Goal: Task Accomplishment & Management: Manage account settings

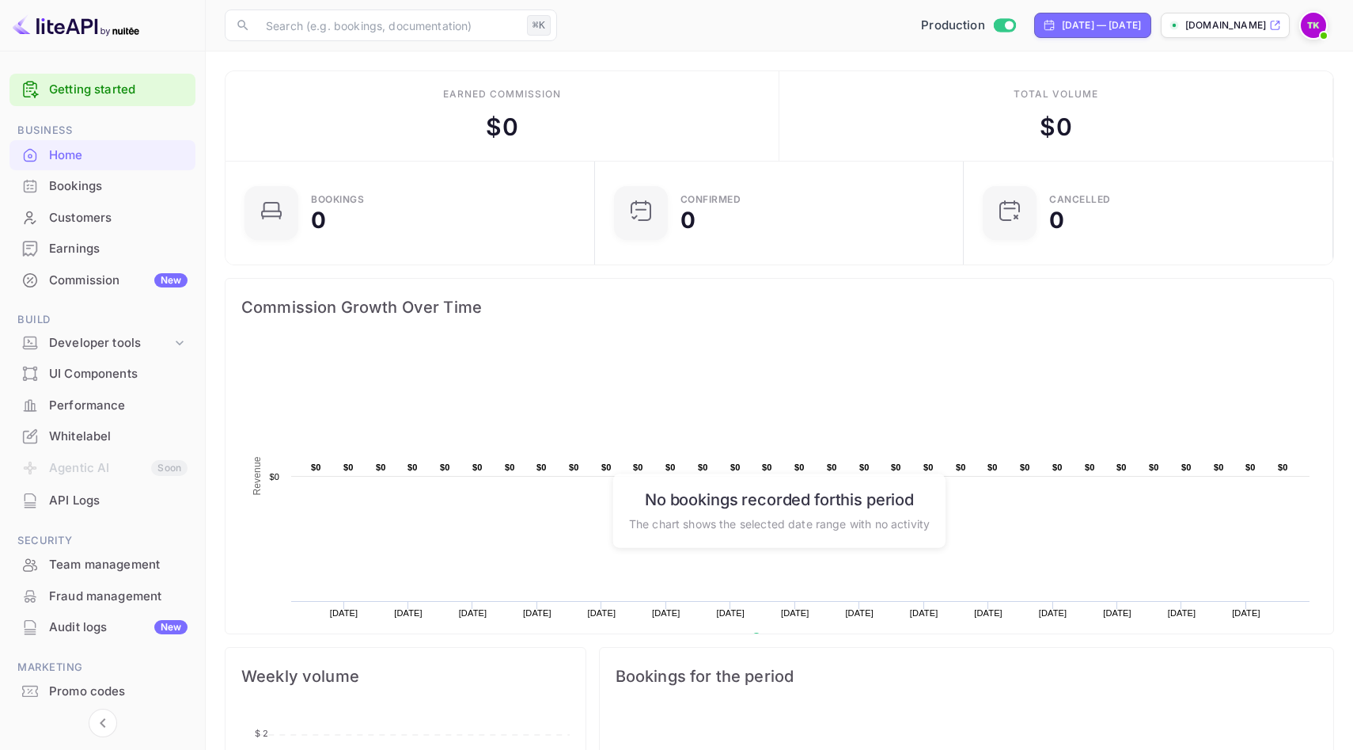
scroll to position [44, 0]
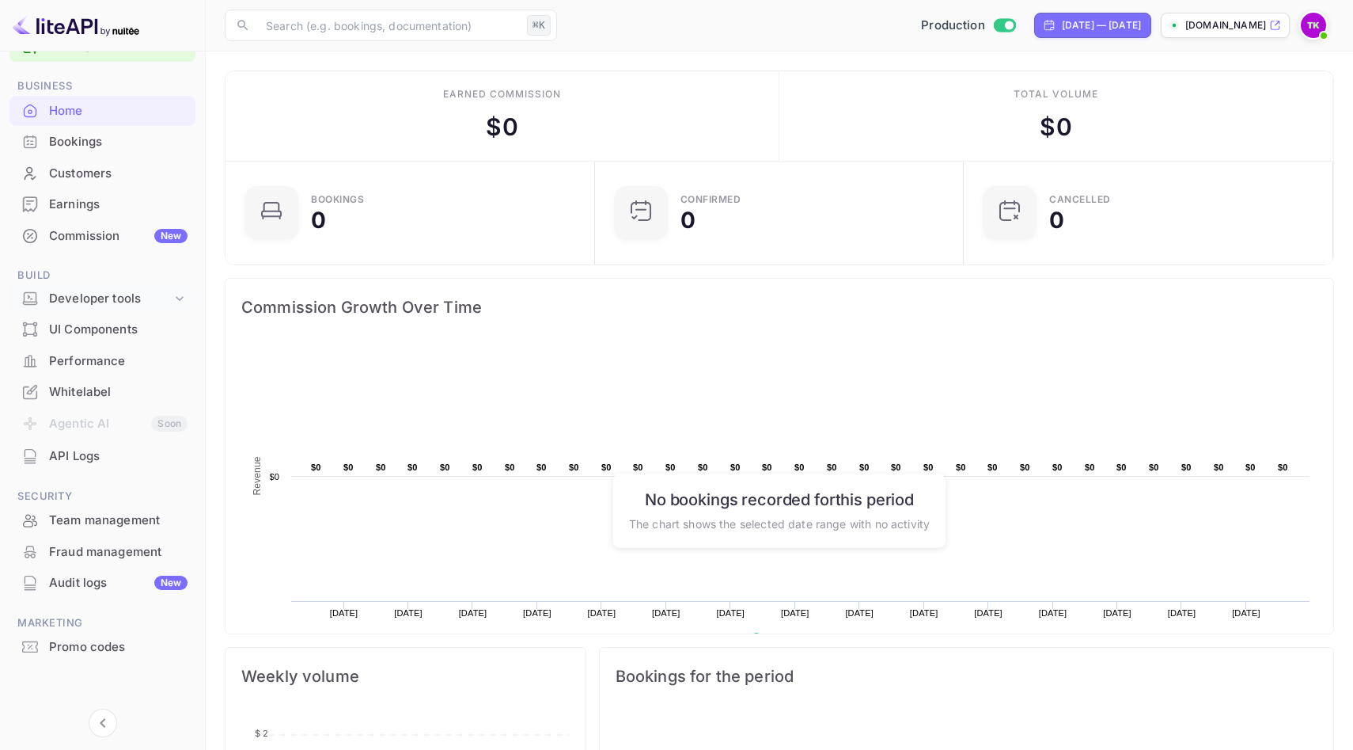
click at [141, 298] on div "Developer tools" at bounding box center [110, 299] width 123 height 18
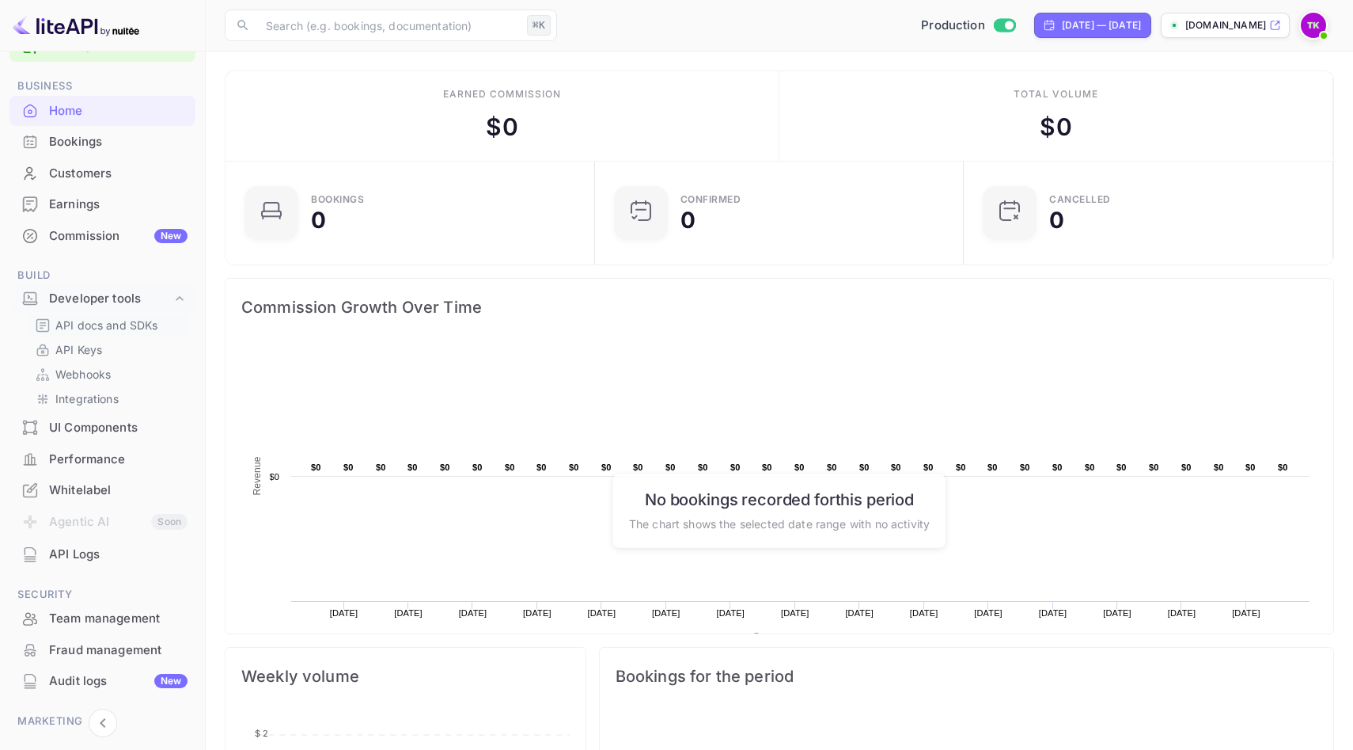
click at [138, 325] on p "API docs and SDKs" at bounding box center [106, 325] width 103 height 17
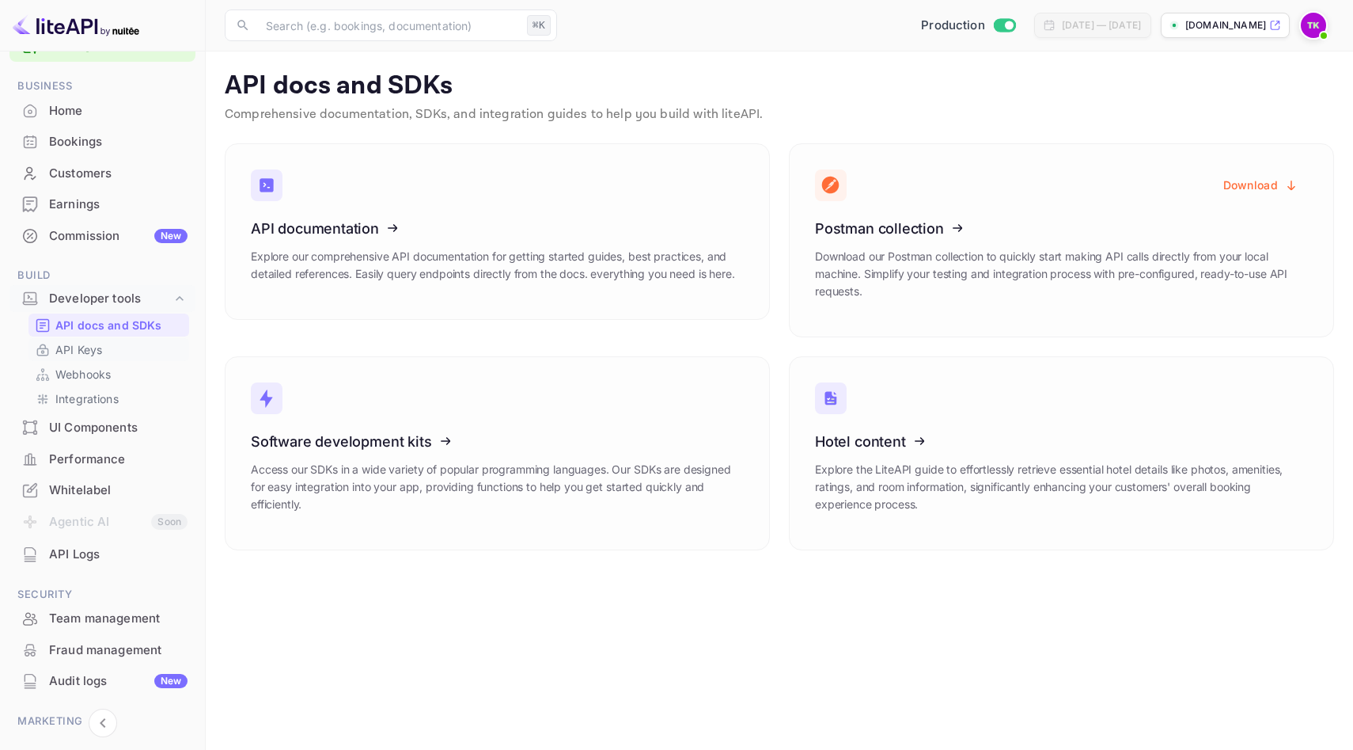
click at [116, 350] on link "API Keys" at bounding box center [109, 349] width 148 height 17
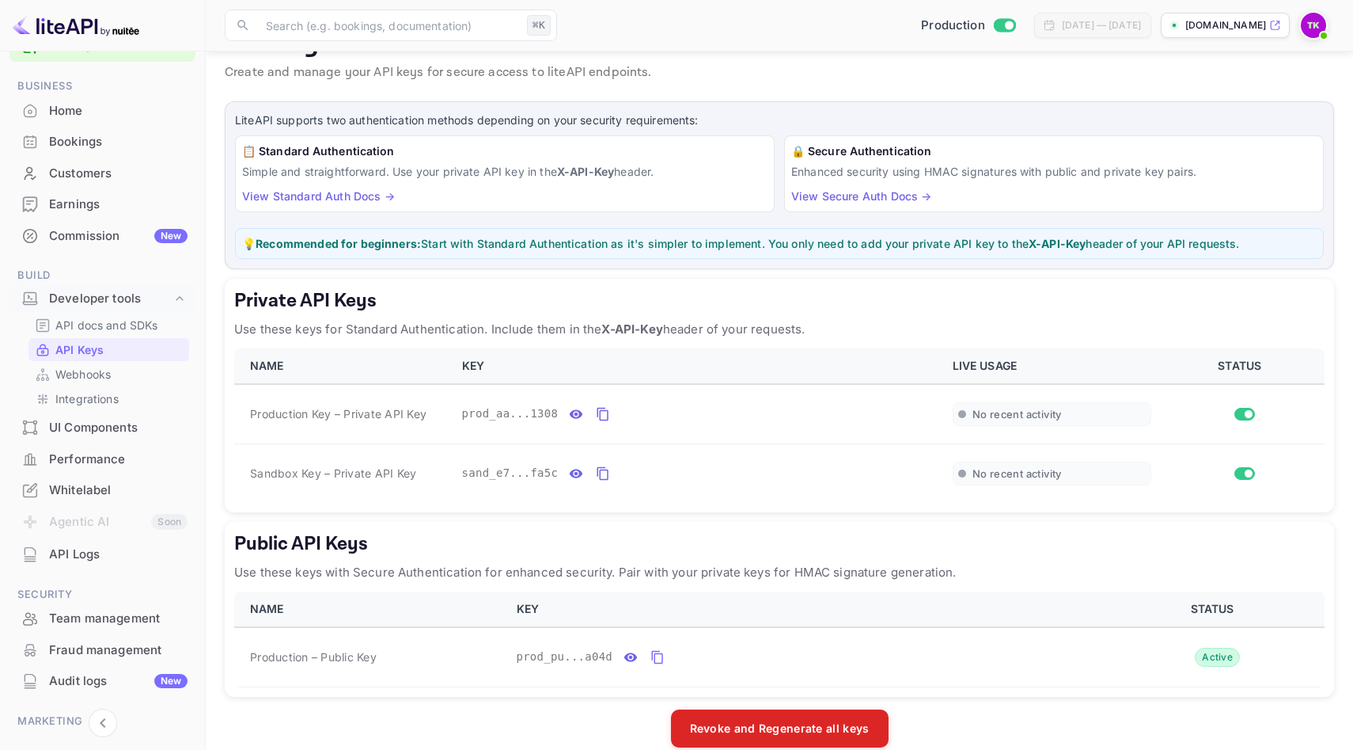
scroll to position [40, 0]
click at [1243, 415] on input "Switch" at bounding box center [1249, 416] width 28 height 9
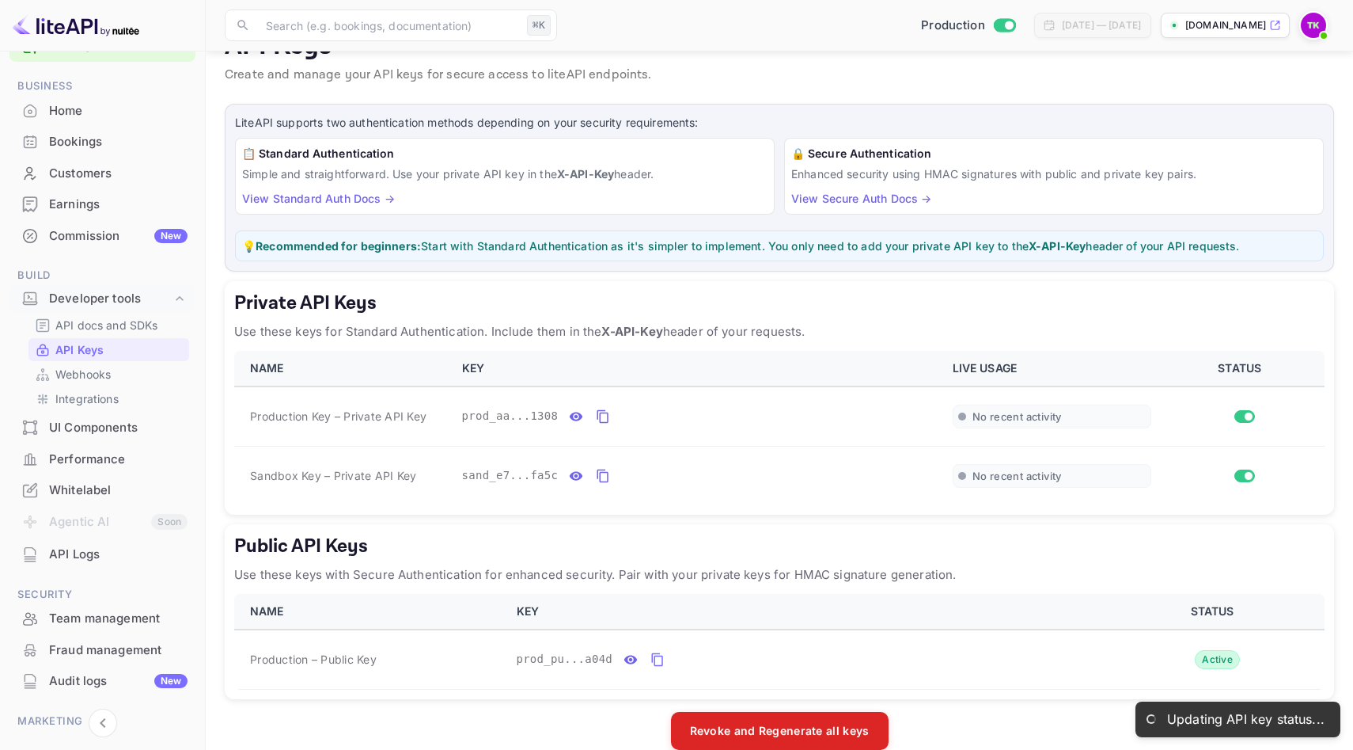
checkbox input "false"
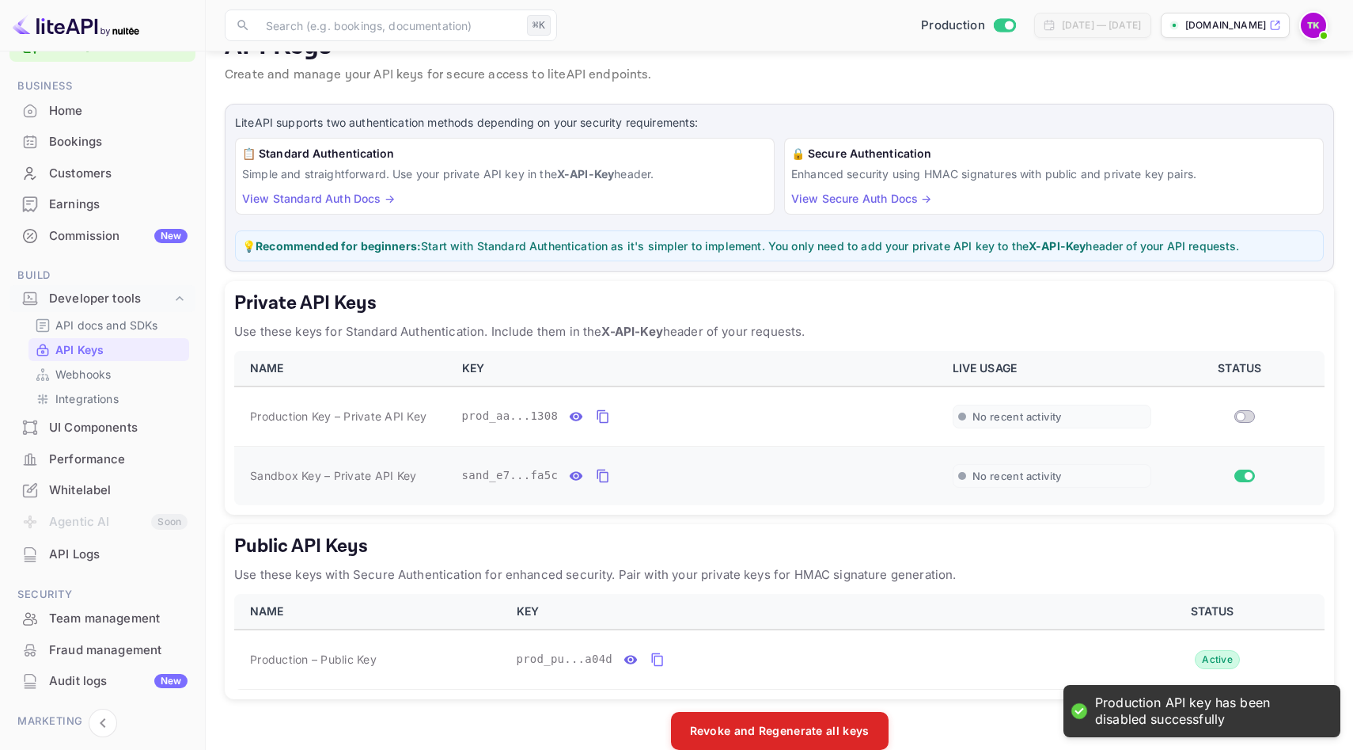
click at [1241, 474] on input "Switch" at bounding box center [1249, 475] width 28 height 9
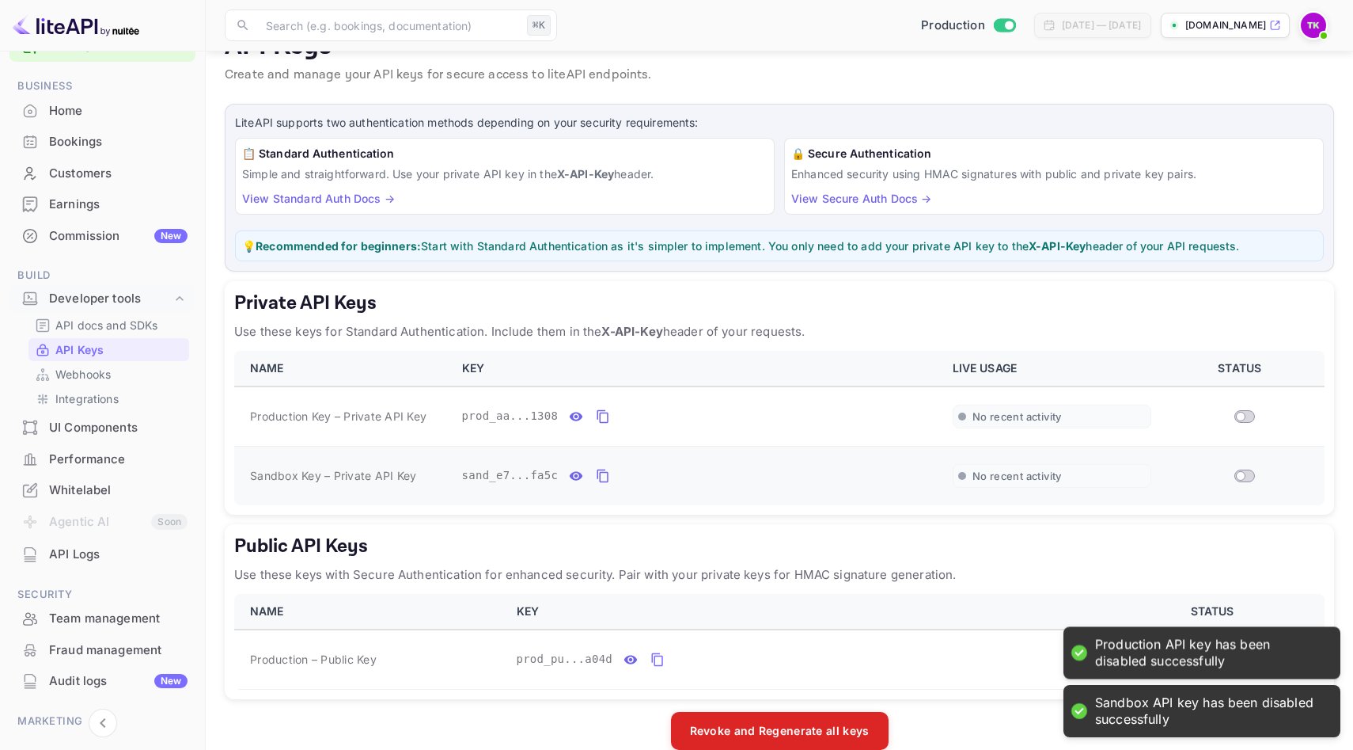
click at [1251, 474] on input "Switch" at bounding box center [1241, 475] width 28 height 9
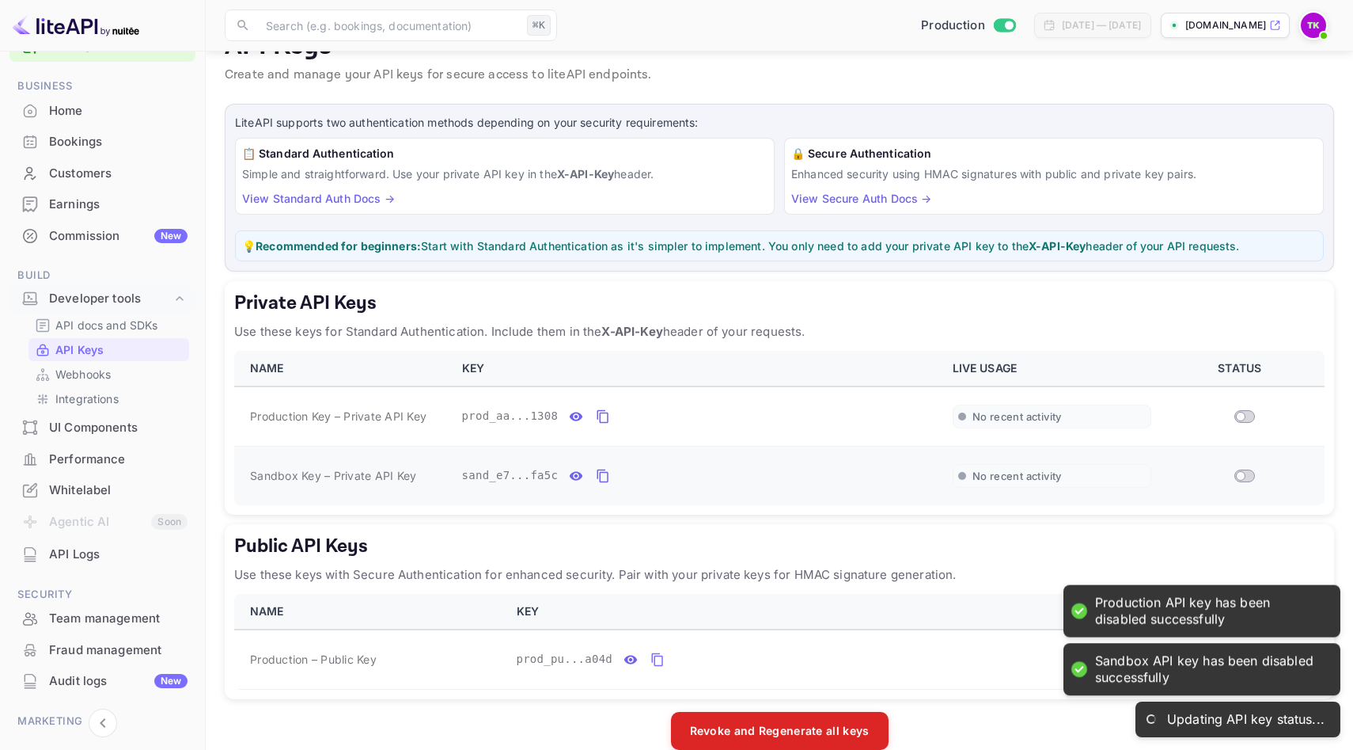
checkbox input "true"
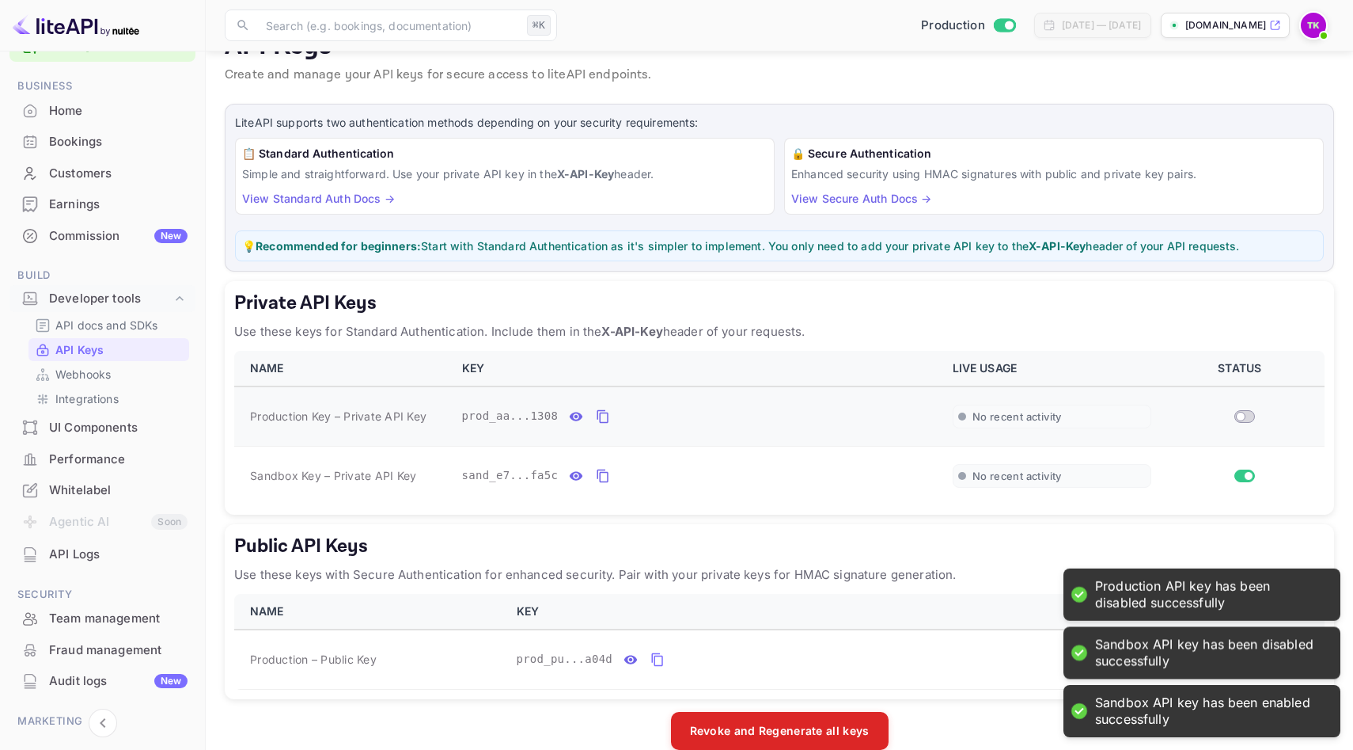
click at [1250, 416] on input "Switch" at bounding box center [1241, 416] width 28 height 9
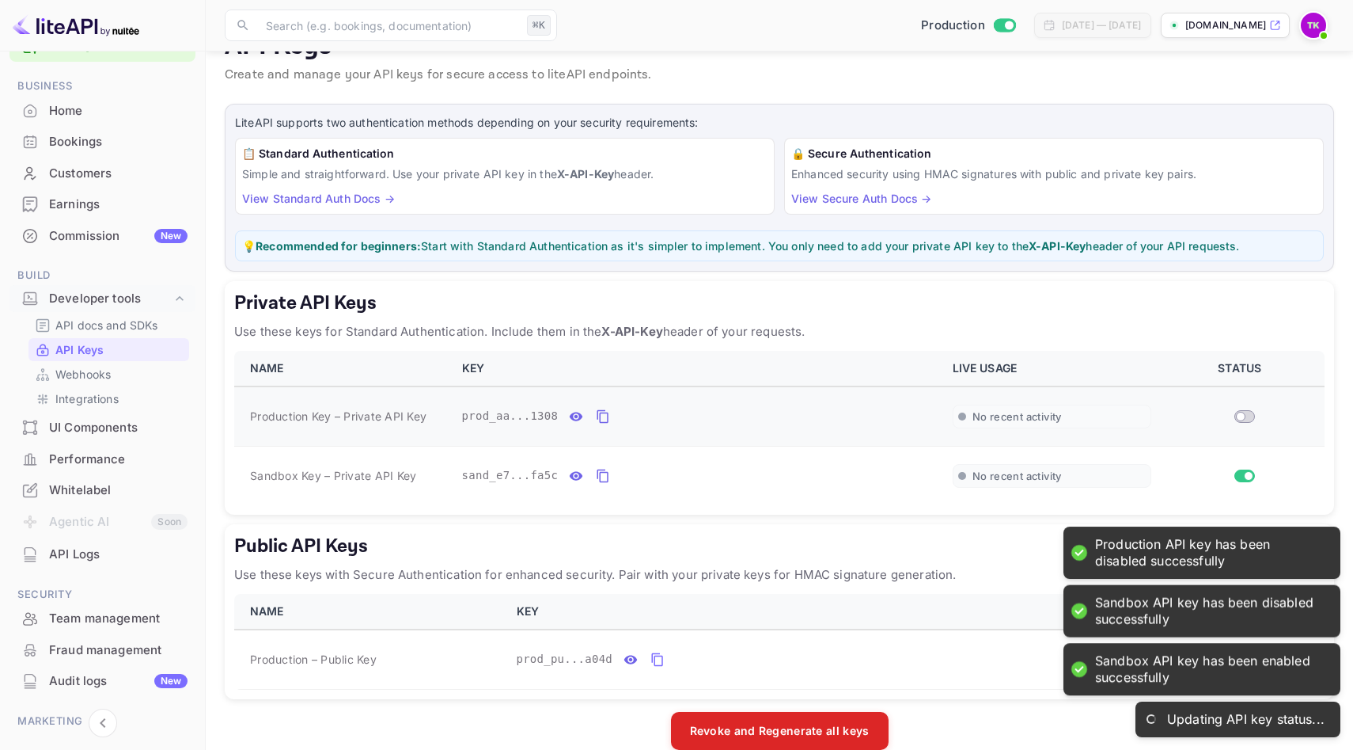
checkbox input "true"
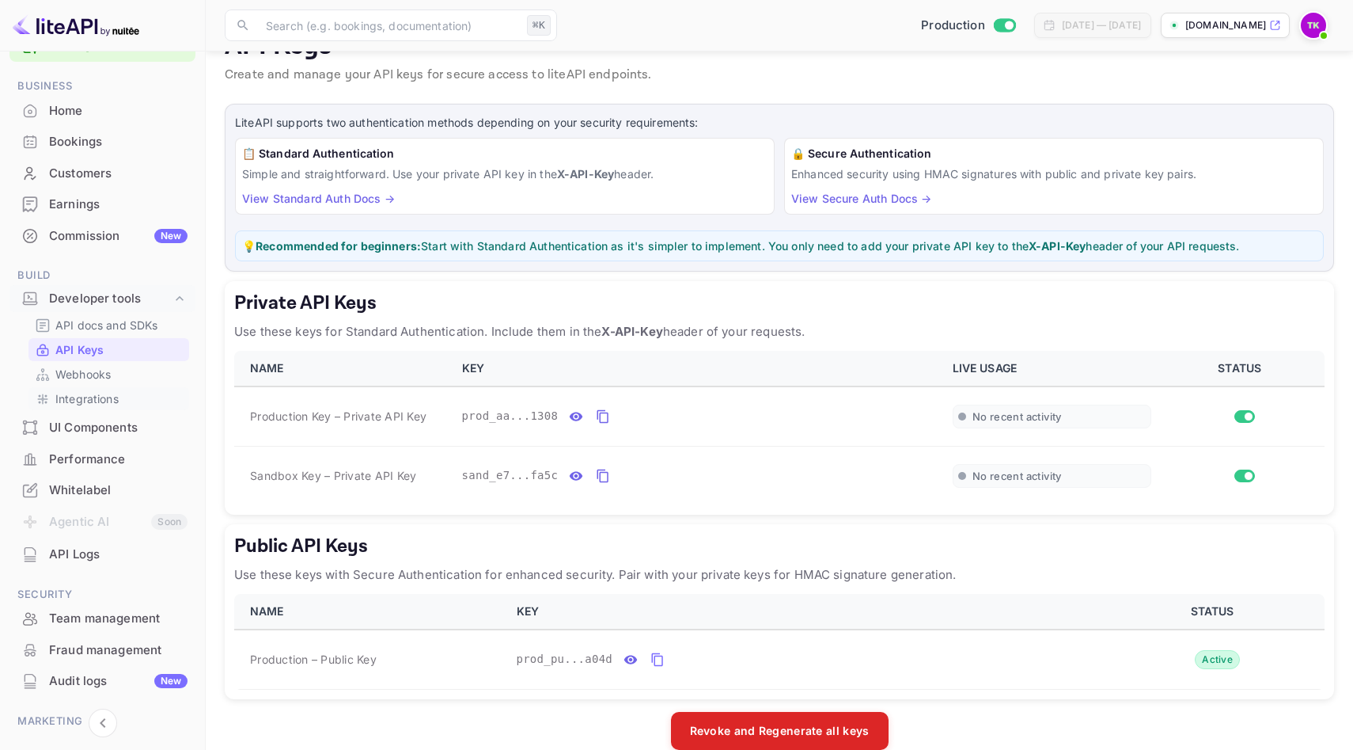
click at [93, 397] on p "Integrations" at bounding box center [86, 398] width 63 height 17
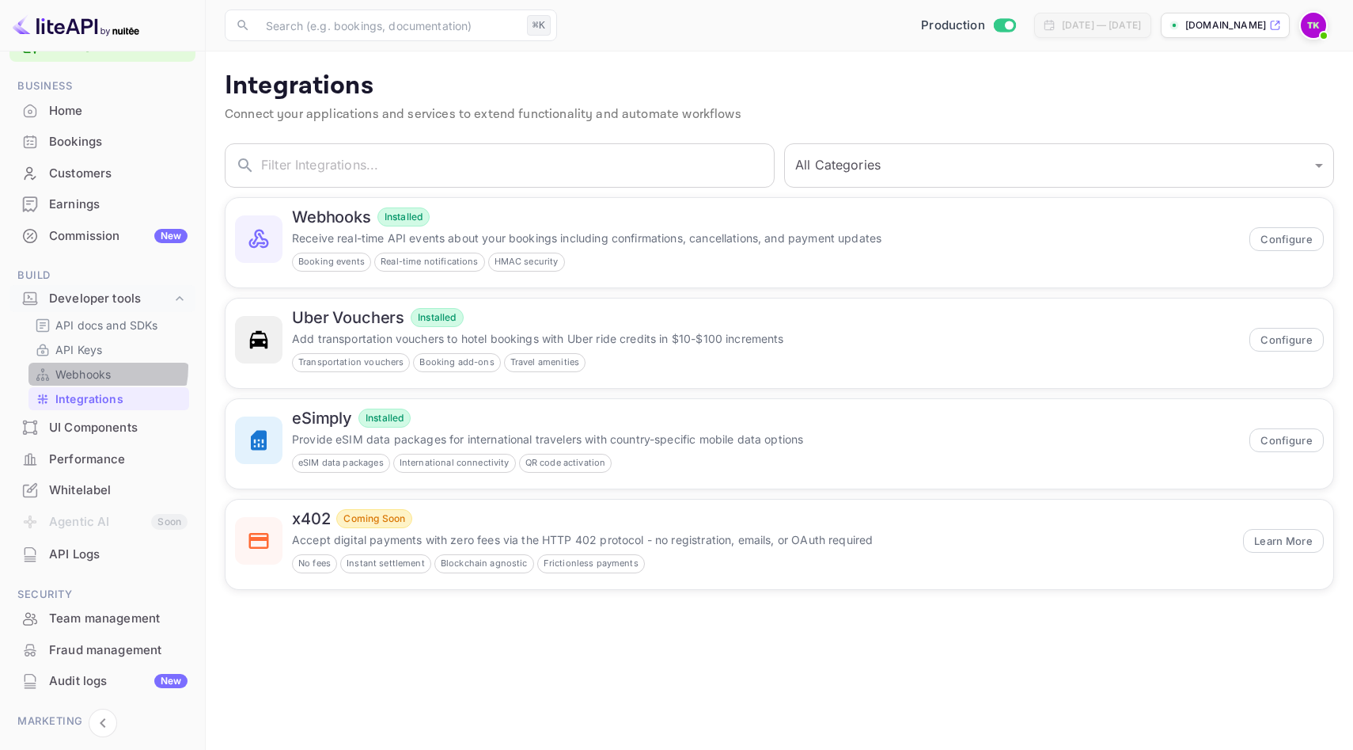
click at [86, 366] on p "Webhooks" at bounding box center [82, 374] width 55 height 17
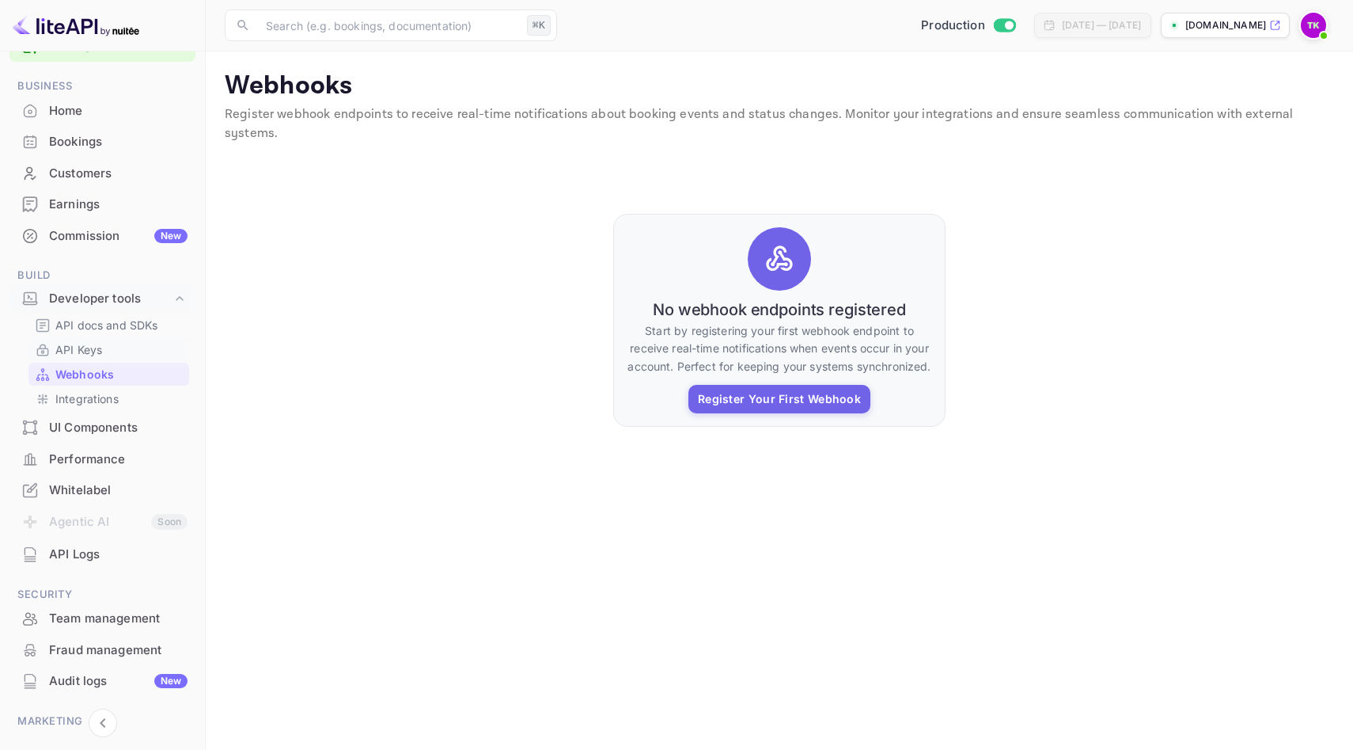
click at [82, 350] on p "API Keys" at bounding box center [78, 349] width 47 height 17
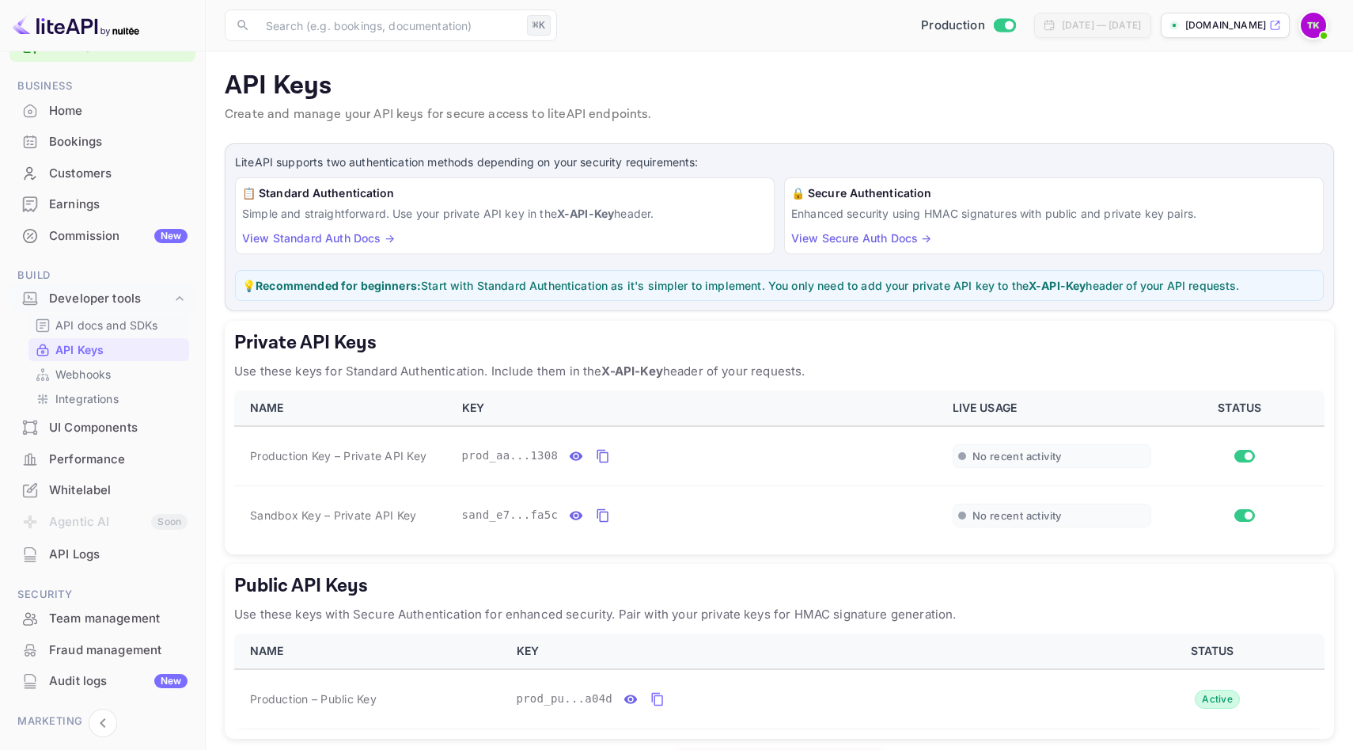
click at [110, 327] on p "API docs and SDKs" at bounding box center [106, 325] width 103 height 17
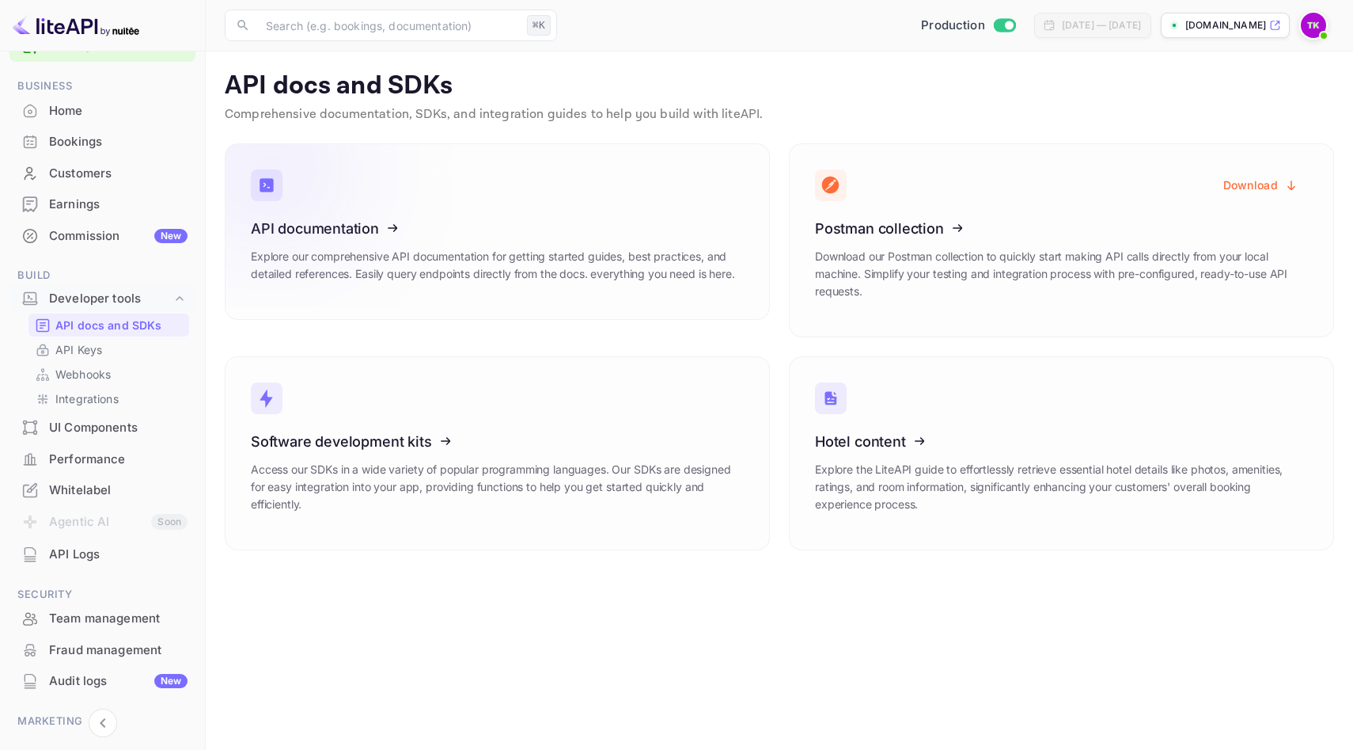
click at [351, 226] on icon at bounding box center [349, 225] width 246 height 163
click at [880, 443] on icon at bounding box center [913, 438] width 246 height 163
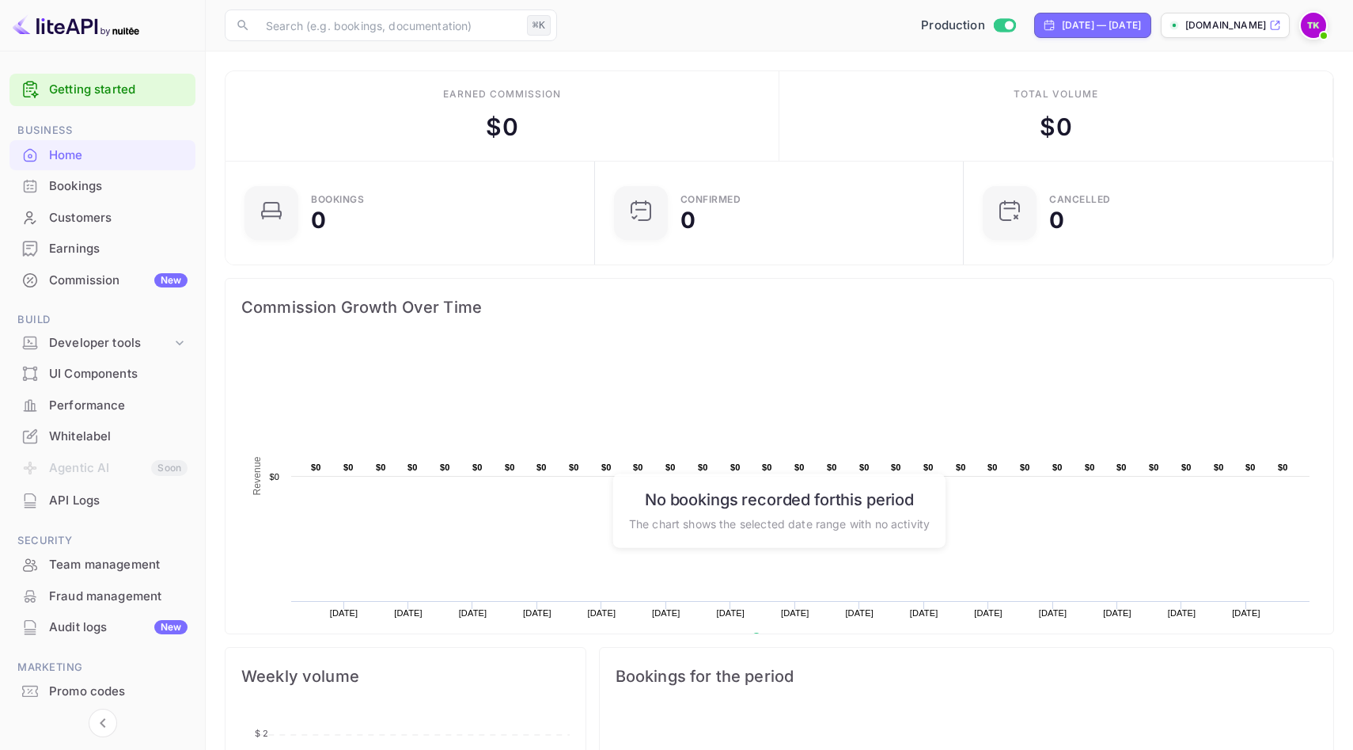
click at [1319, 29] on span at bounding box center [1324, 36] width 16 height 16
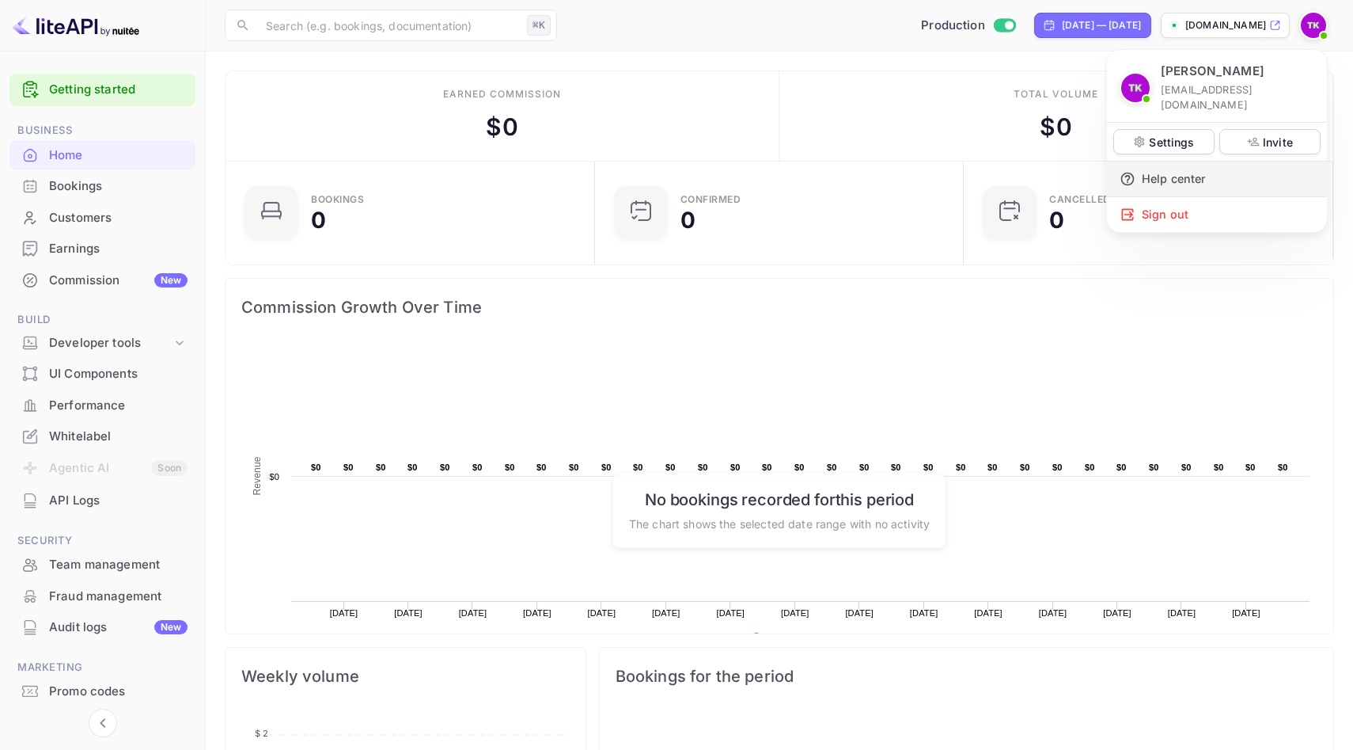
click at [1233, 161] on div "Help center" at bounding box center [1217, 178] width 220 height 35
click at [663, 359] on div at bounding box center [676, 375] width 1353 height 750
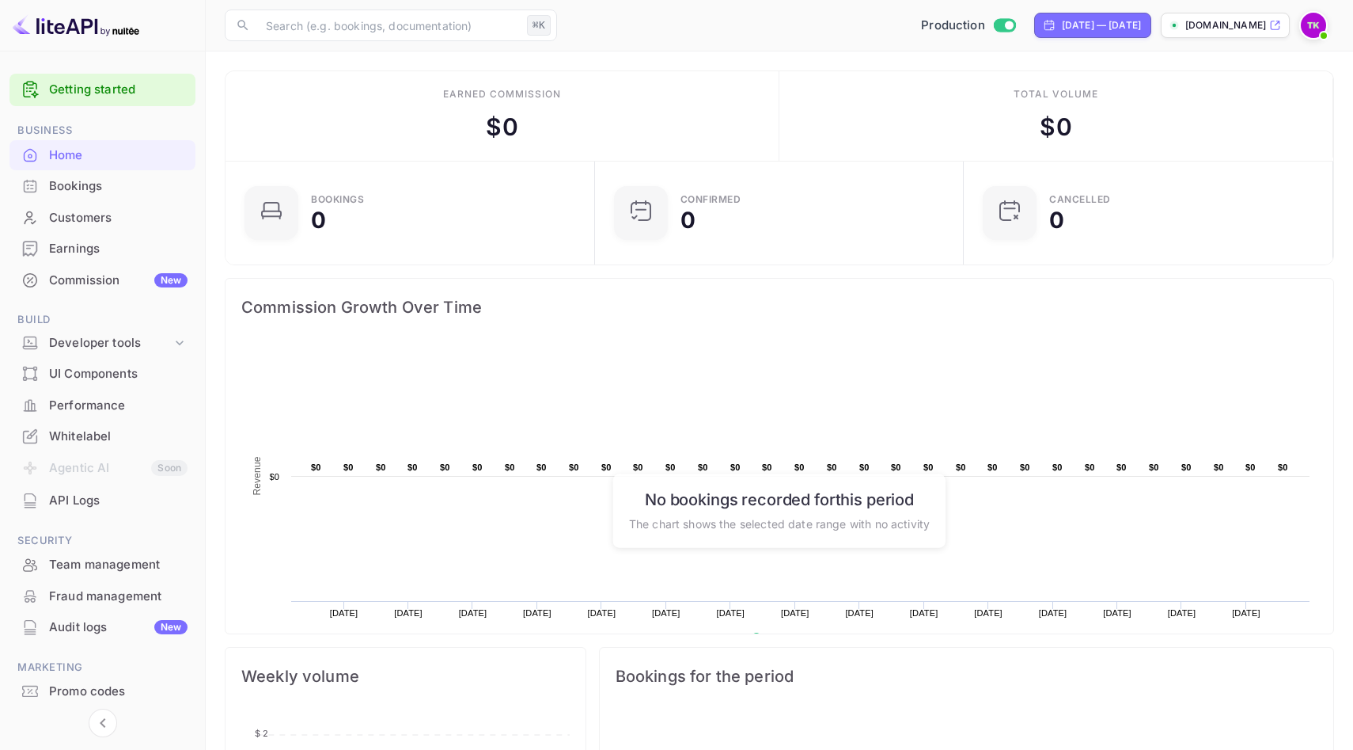
click at [1311, 27] on img at bounding box center [1313, 25] width 25 height 25
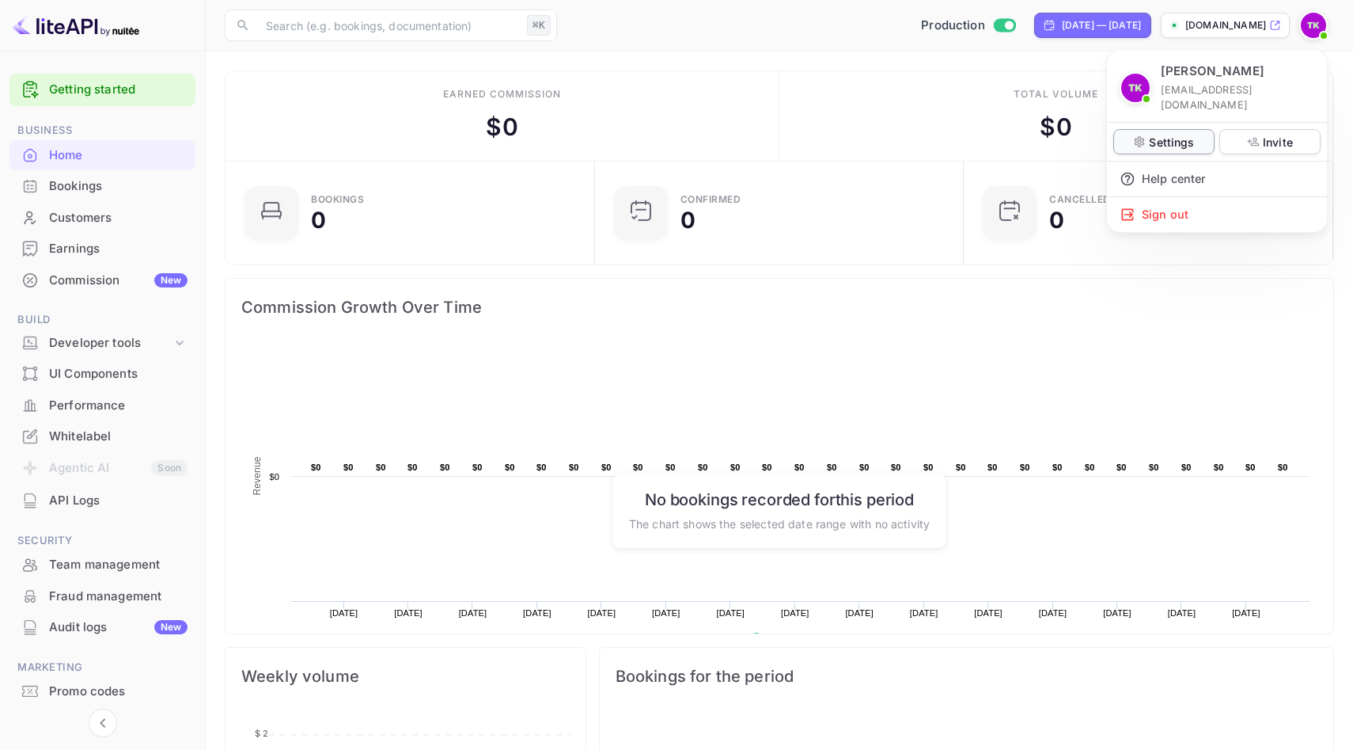
click at [1181, 134] on p "Settings" at bounding box center [1171, 142] width 45 height 17
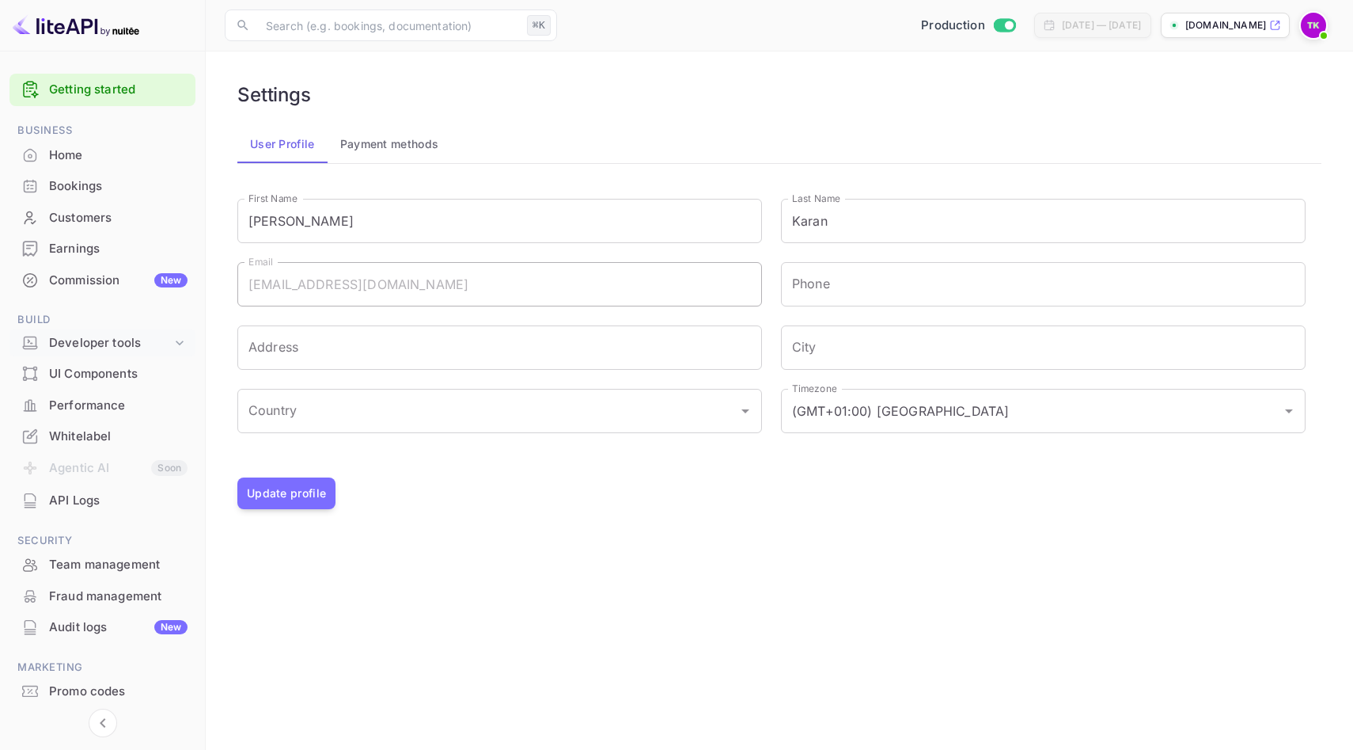
click at [161, 334] on div "Developer tools" at bounding box center [110, 343] width 123 height 18
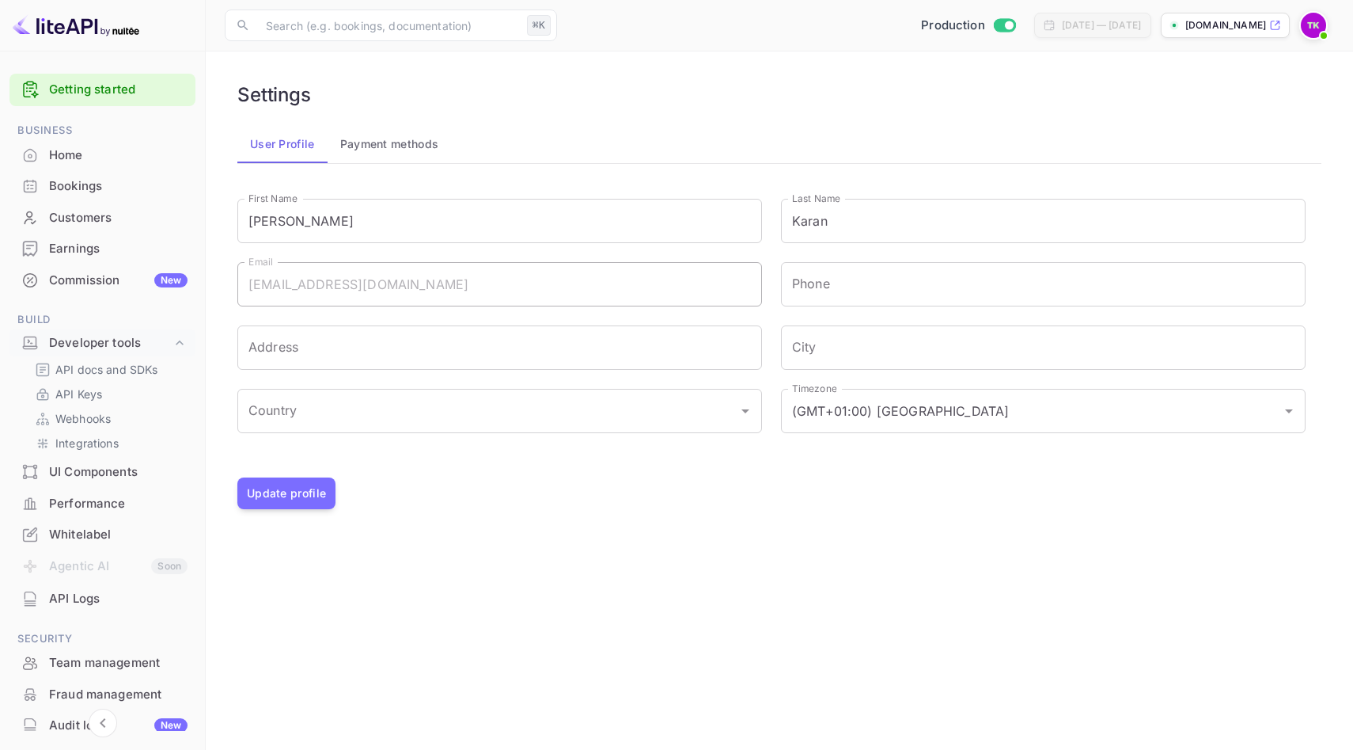
scroll to position [63, 0]
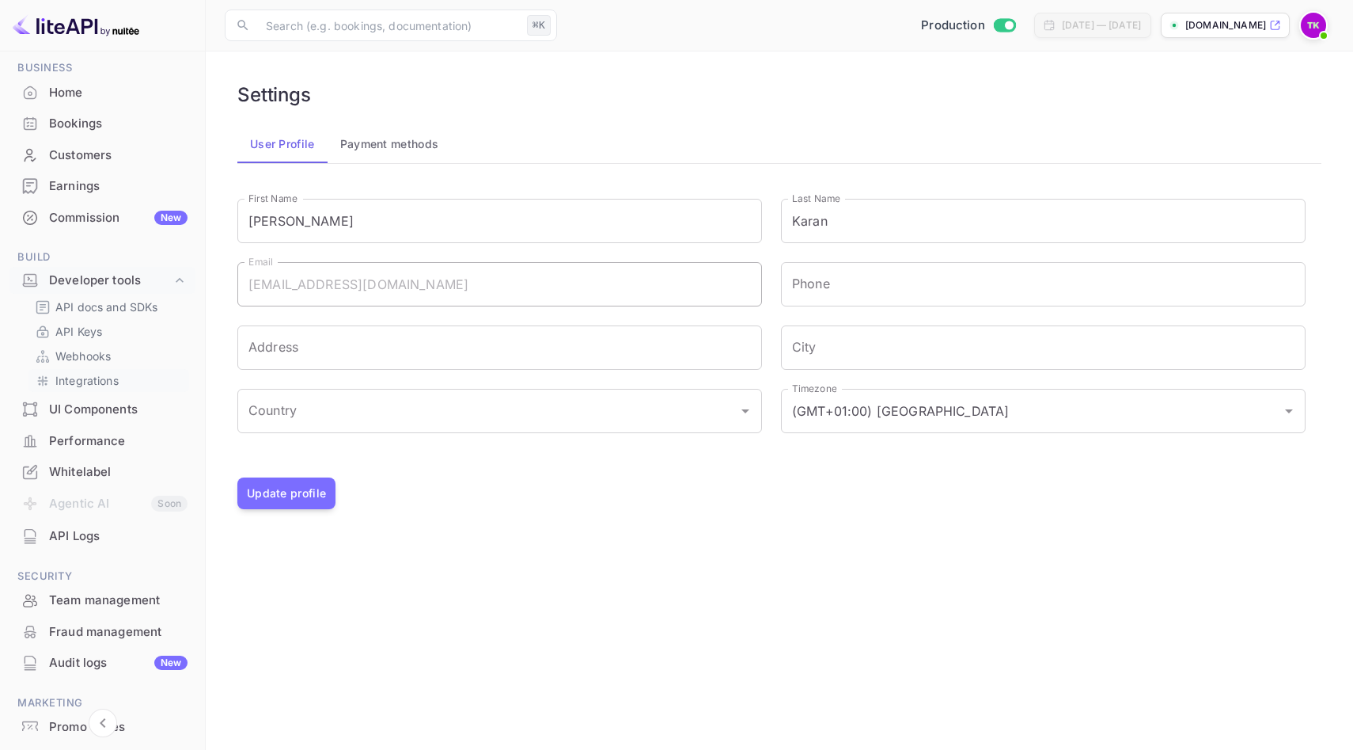
click at [116, 382] on p "Integrations" at bounding box center [86, 380] width 63 height 17
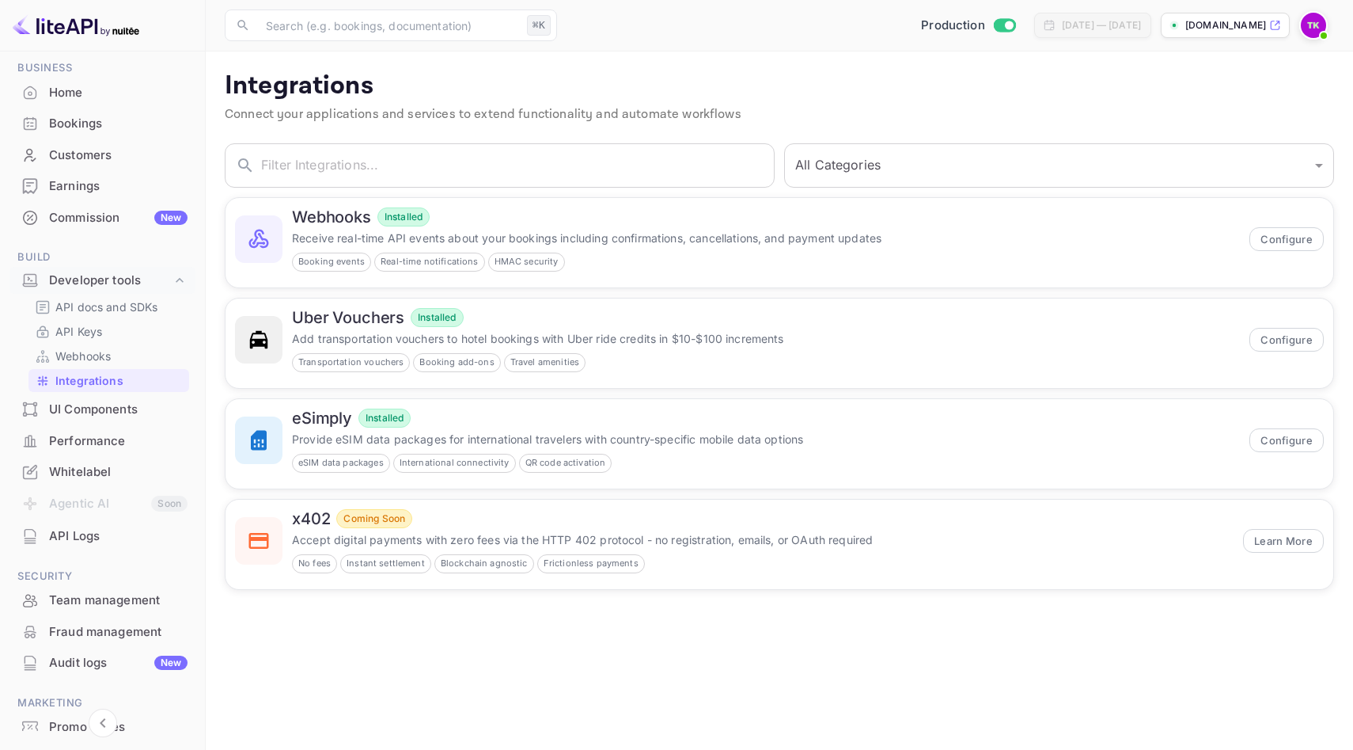
click at [114, 409] on div "UI Components" at bounding box center [118, 409] width 139 height 18
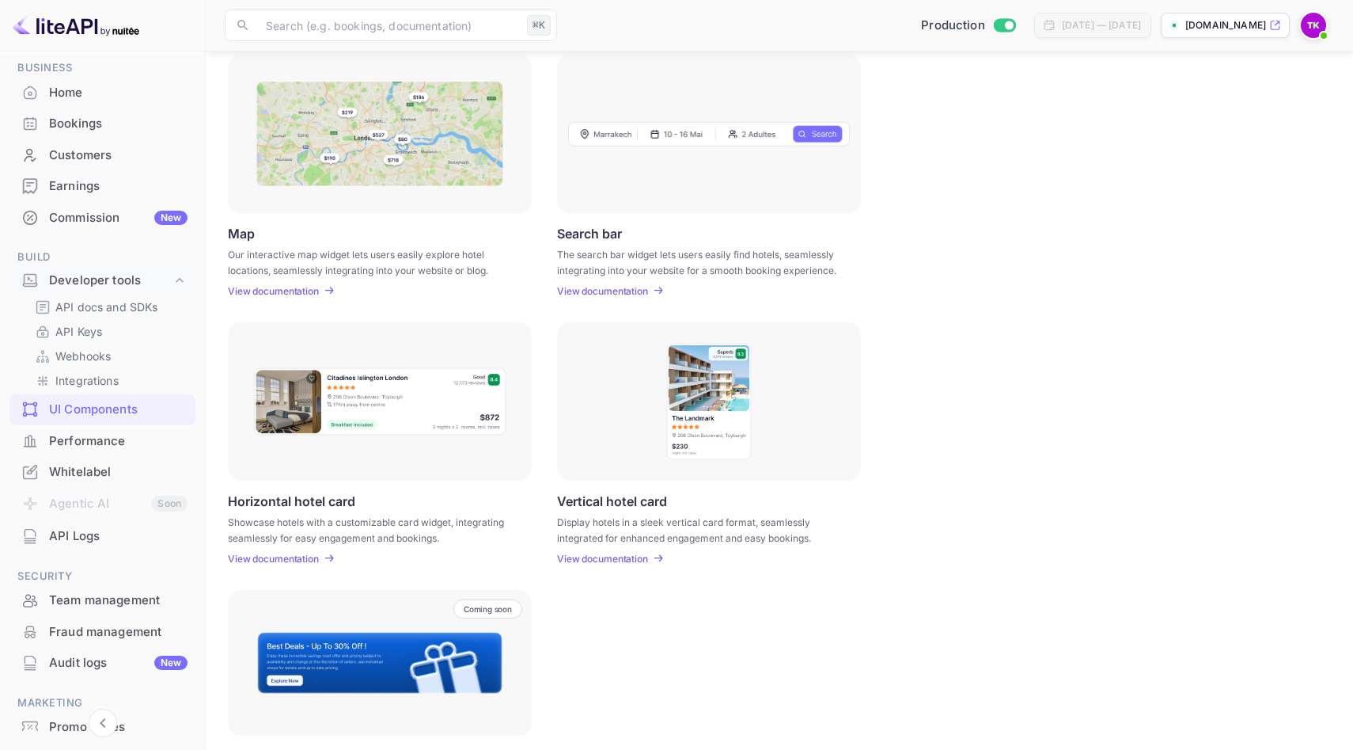
scroll to position [40, 0]
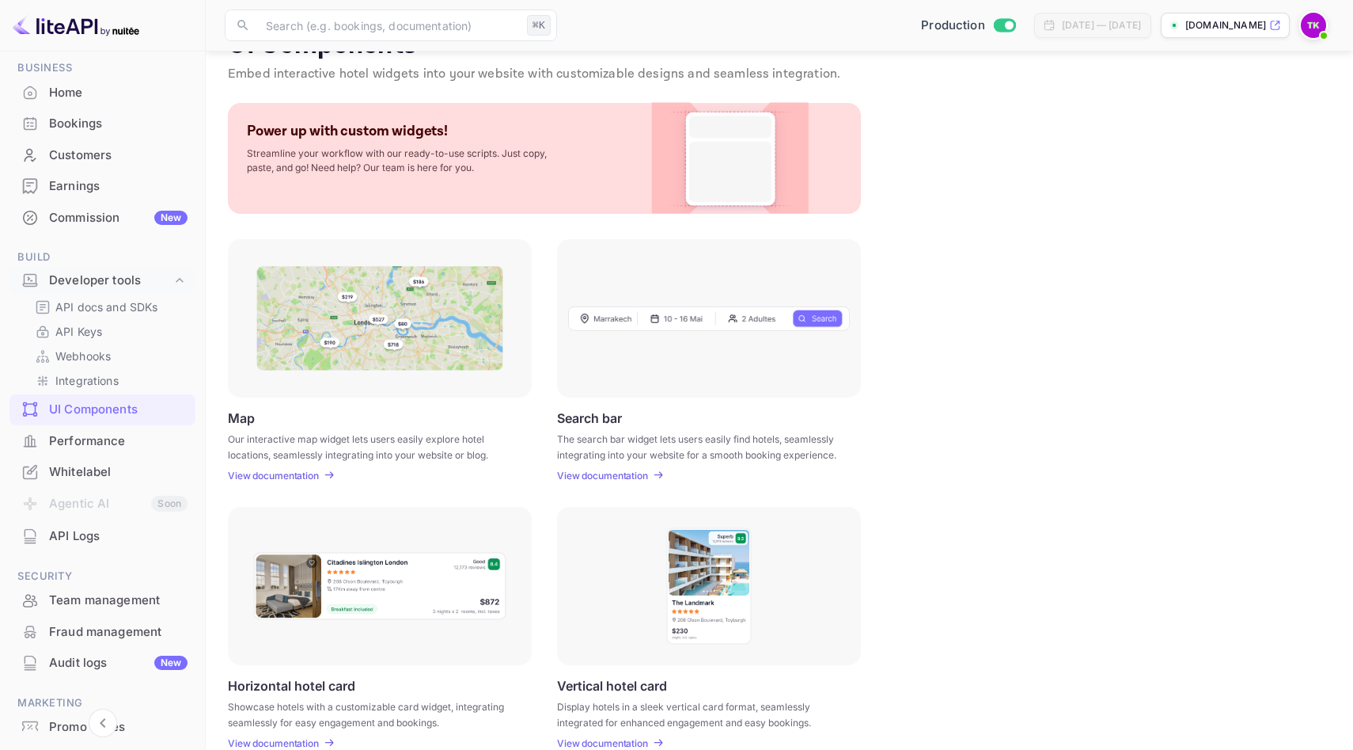
click at [395, 336] on img at bounding box center [379, 318] width 247 height 104
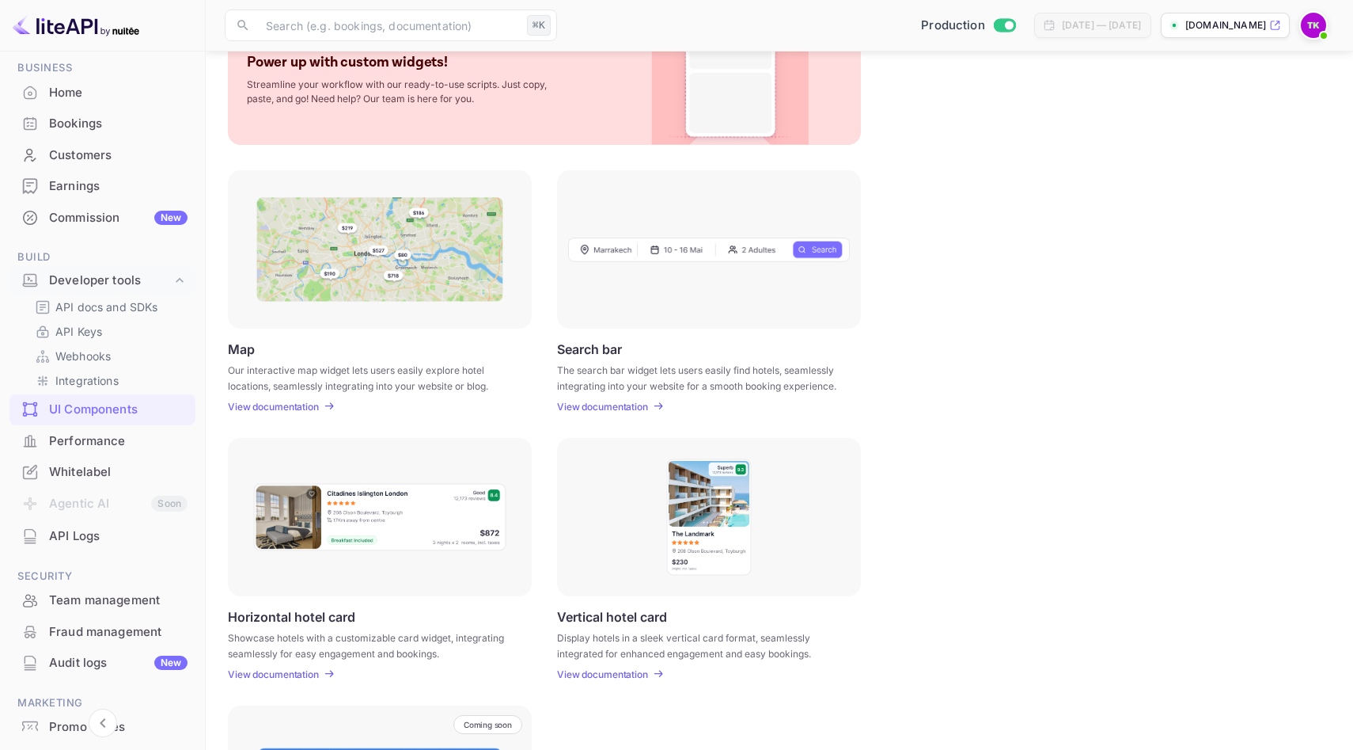
scroll to position [264, 0]
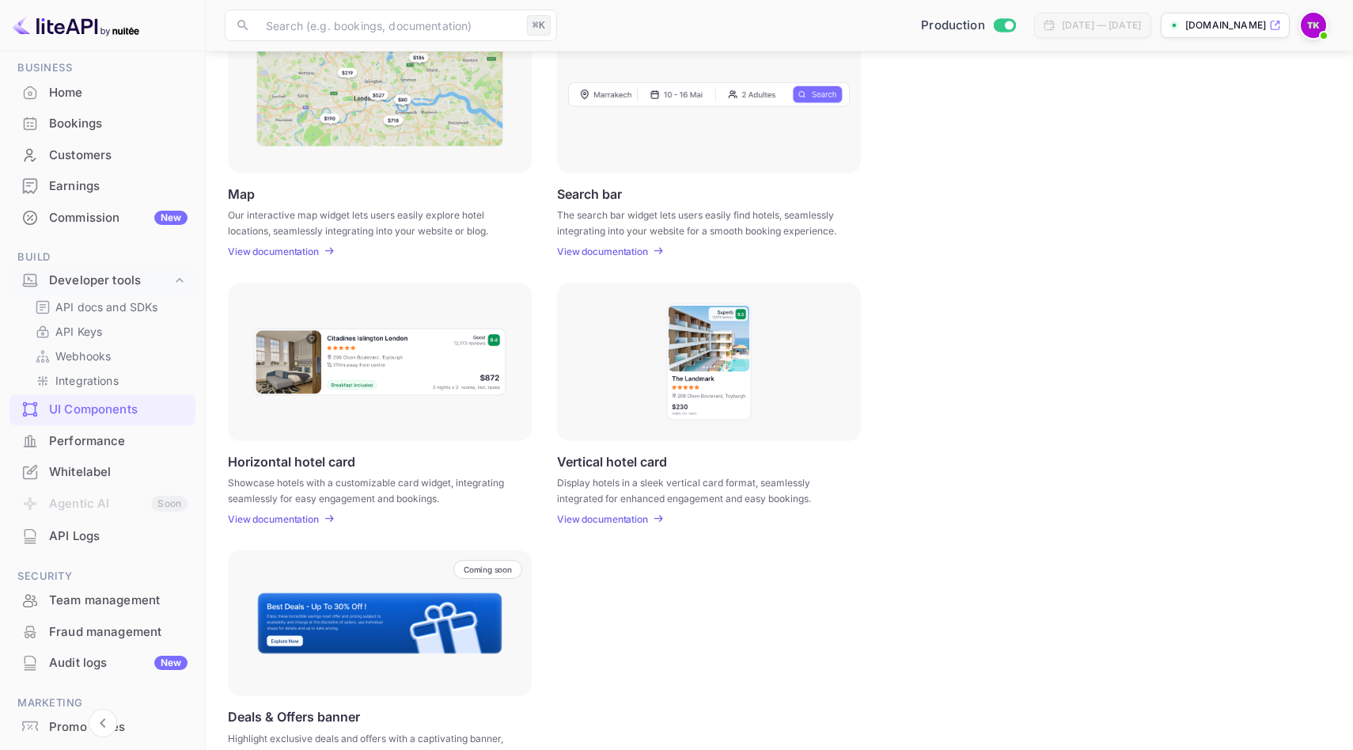
click at [113, 426] on div "Performance" at bounding box center [102, 441] width 186 height 31
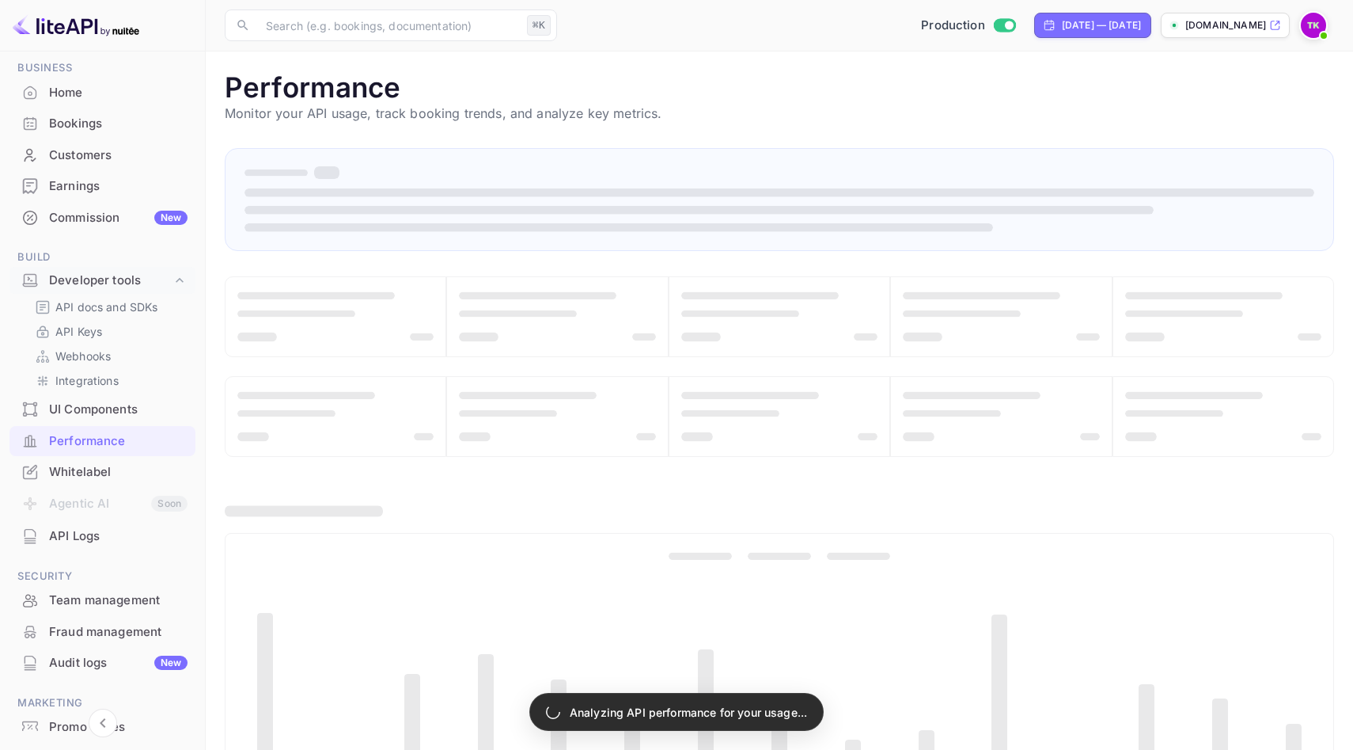
click at [101, 503] on li "Agentic AI Soon" at bounding box center [102, 504] width 186 height 33
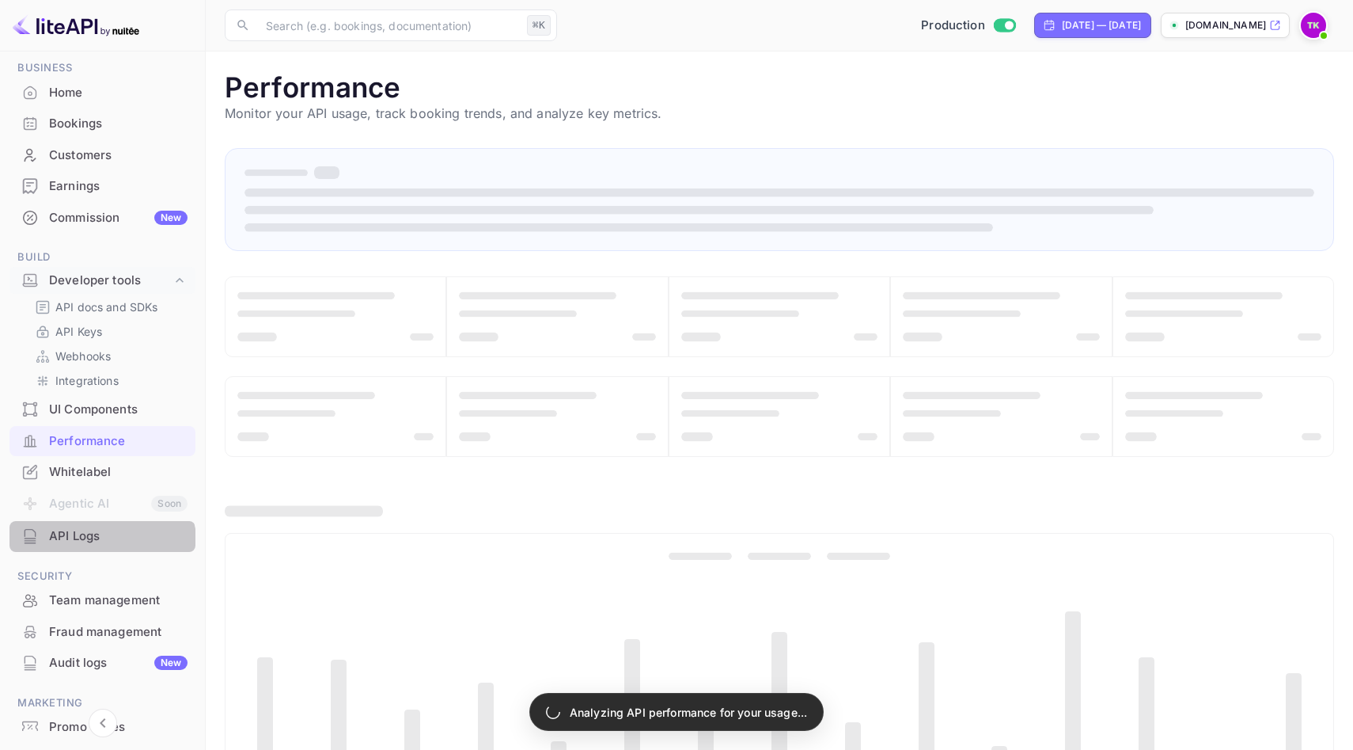
click at [95, 547] on div "API Logs" at bounding box center [102, 536] width 186 height 31
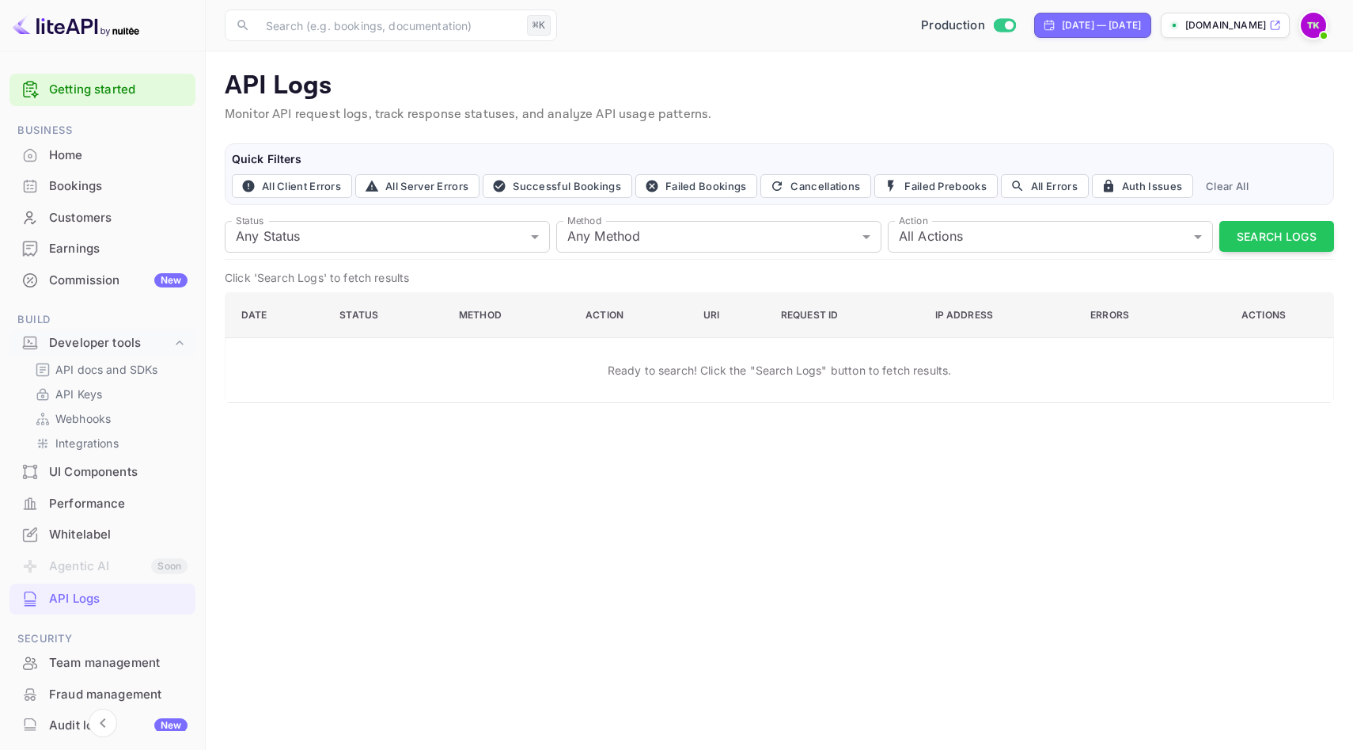
click at [83, 144] on div "Home" at bounding box center [102, 155] width 186 height 31
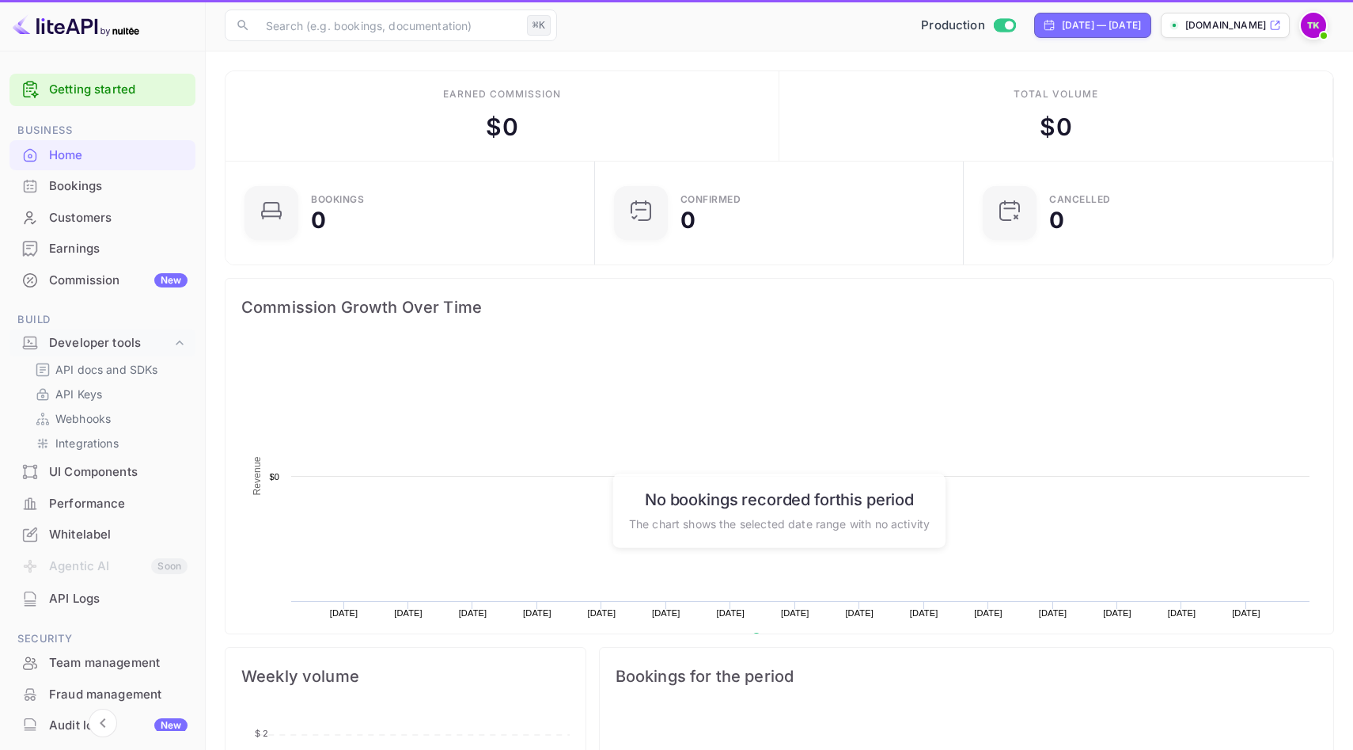
scroll to position [257, 360]
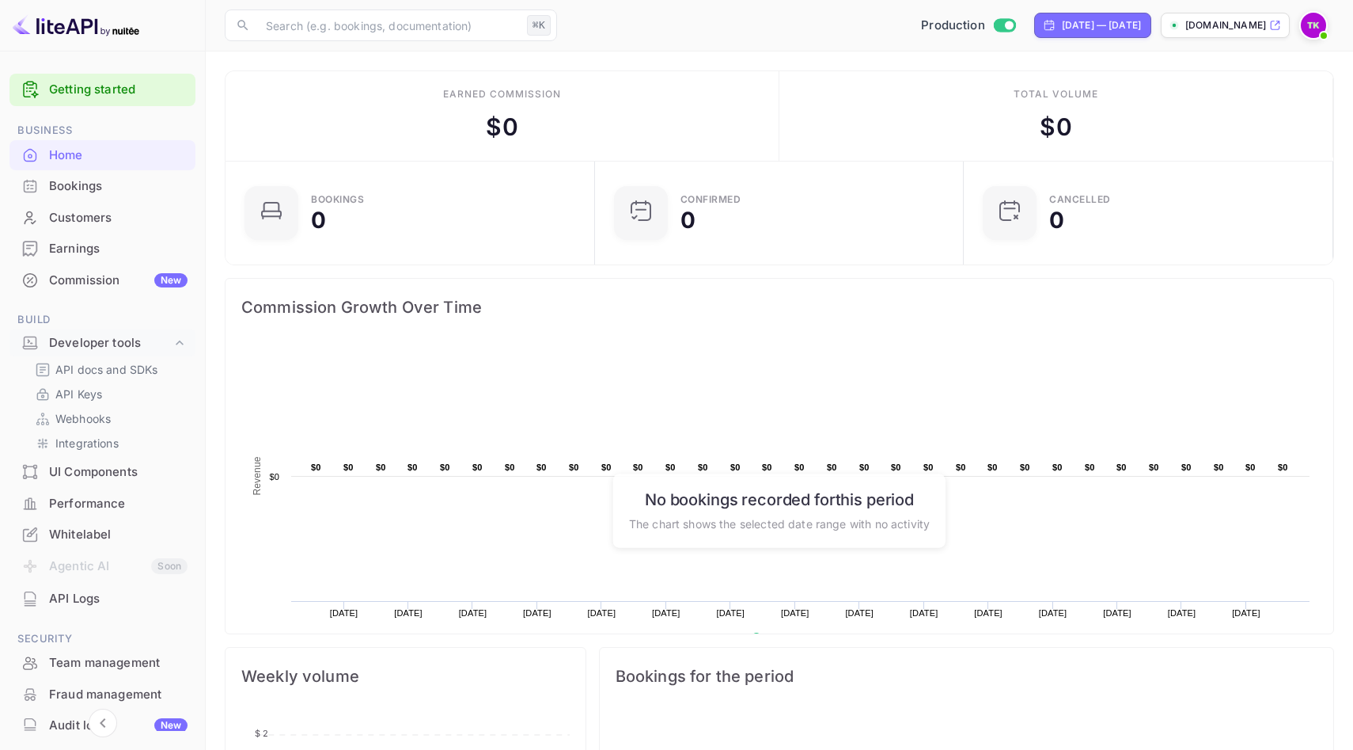
click at [91, 81] on link "Getting started" at bounding box center [118, 90] width 139 height 18
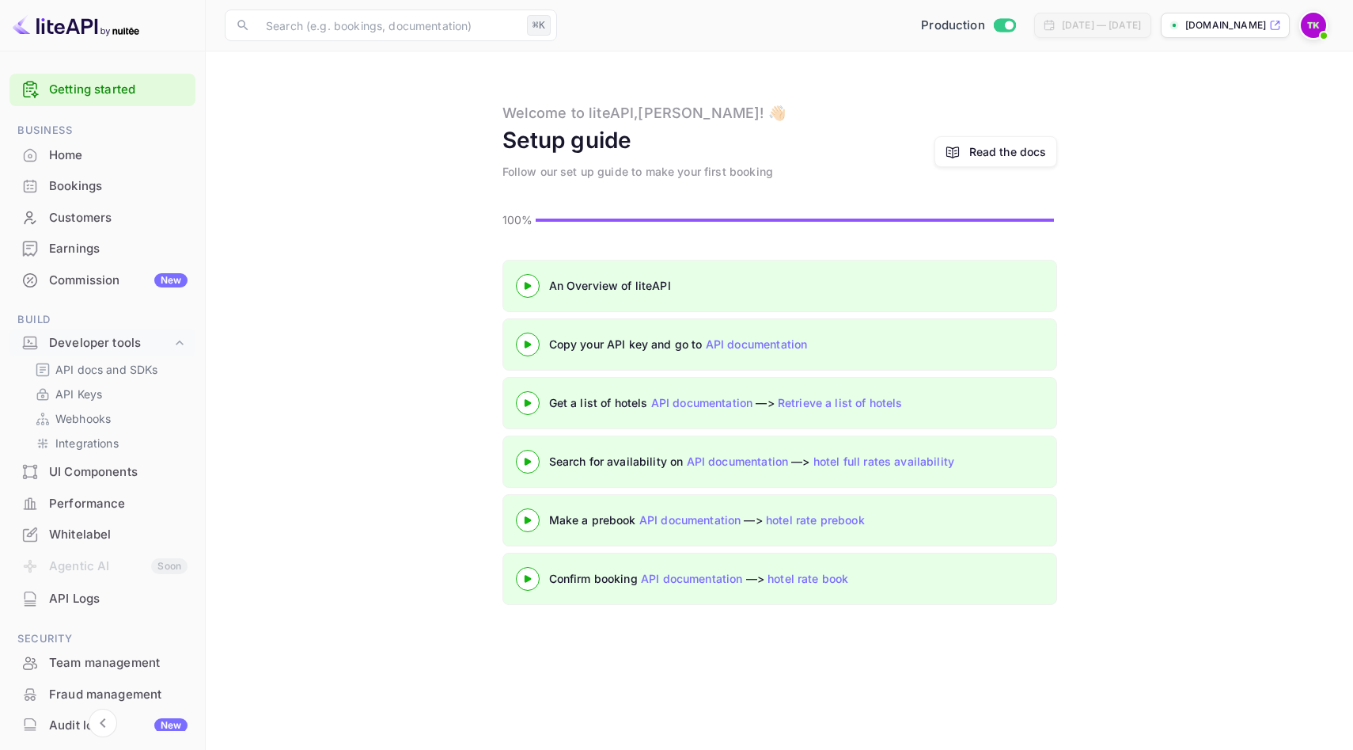
click at [83, 91] on link "Getting started" at bounding box center [118, 90] width 139 height 18
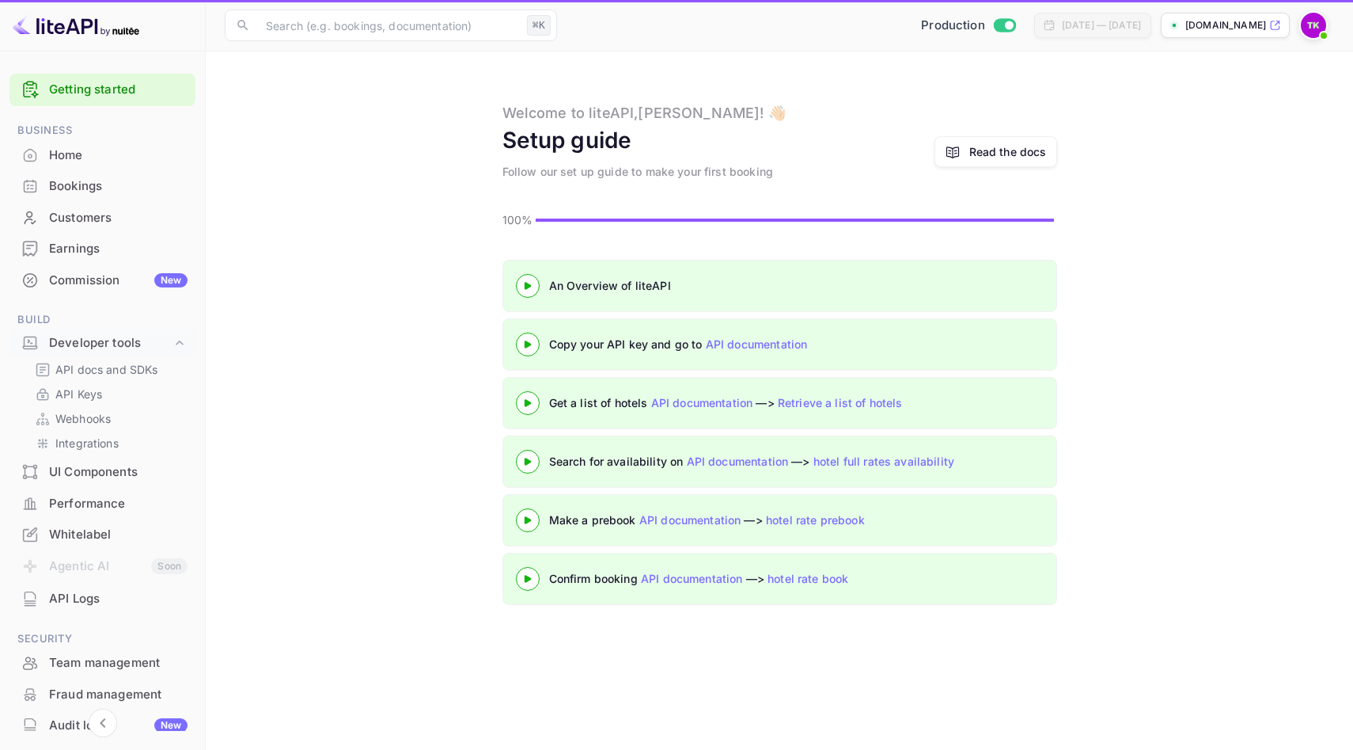
click at [91, 10] on div at bounding box center [103, 25] width 206 height 51
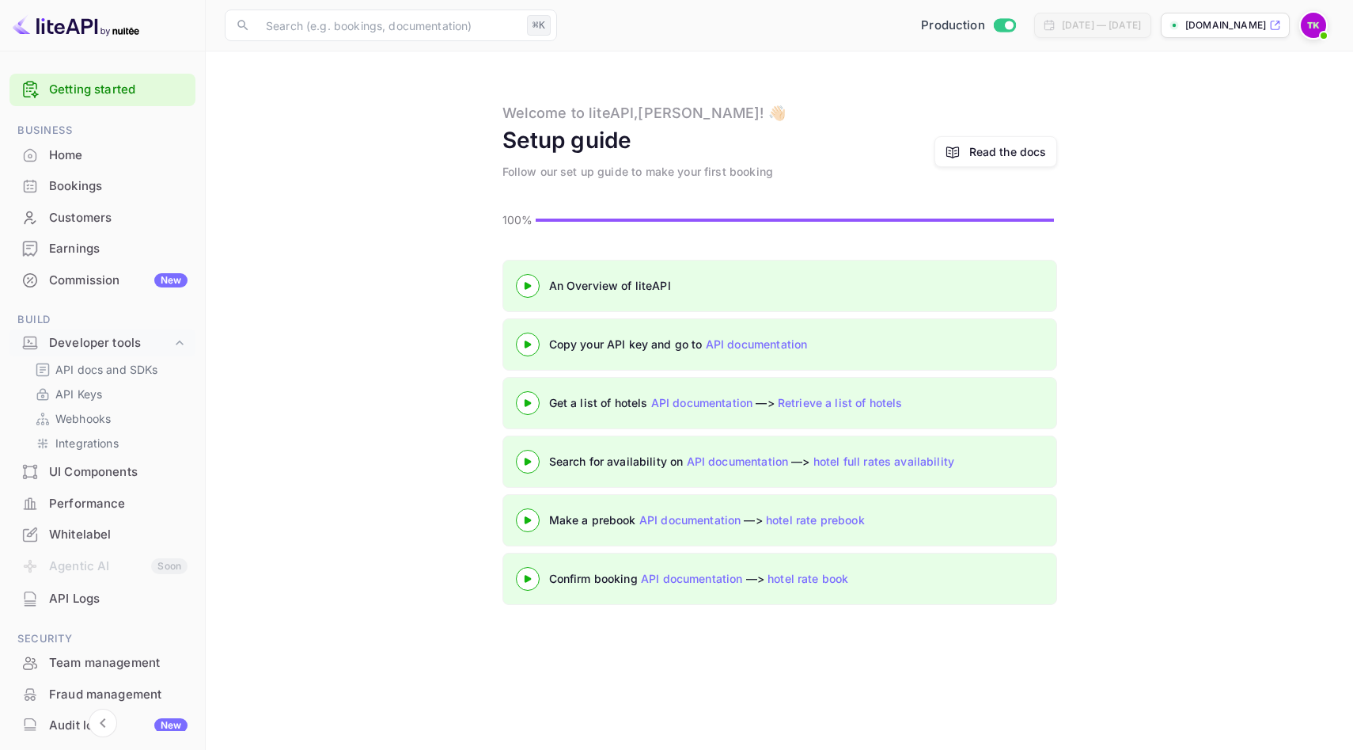
click at [1322, 43] on div "​ ⌘K ​ Production [DATE] — [DATE] [DOMAIN_NAME]" at bounding box center [780, 25] width 1148 height 51
click at [1319, 27] on img at bounding box center [1313, 25] width 25 height 25
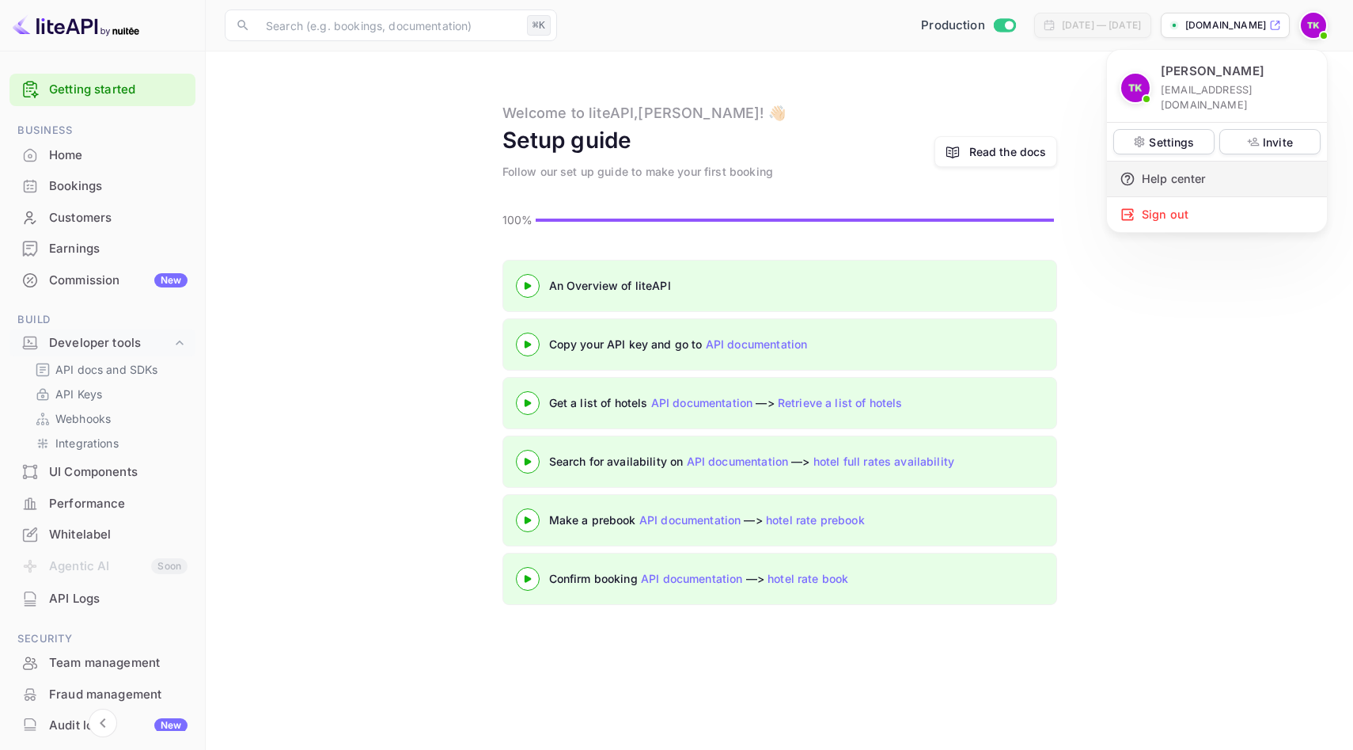
click at [1175, 161] on div "Help center" at bounding box center [1217, 178] width 220 height 35
